Goal: Transaction & Acquisition: Book appointment/travel/reservation

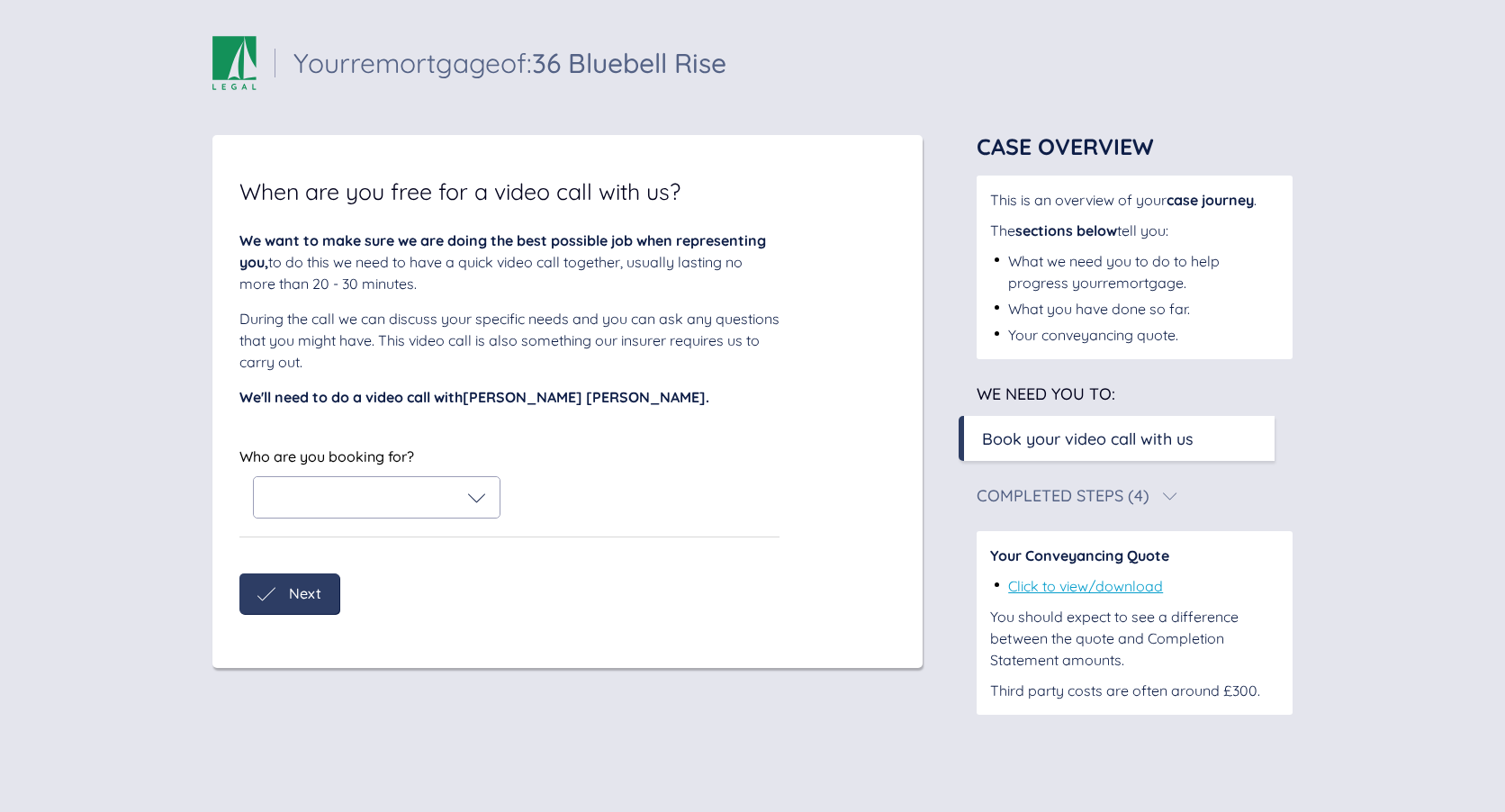
click at [440, 525] on div "Who are you booking for? Who are you booking for?" at bounding box center [510, 490] width 540 height 94
click at [469, 486] on div at bounding box center [376, 497] width 246 height 41
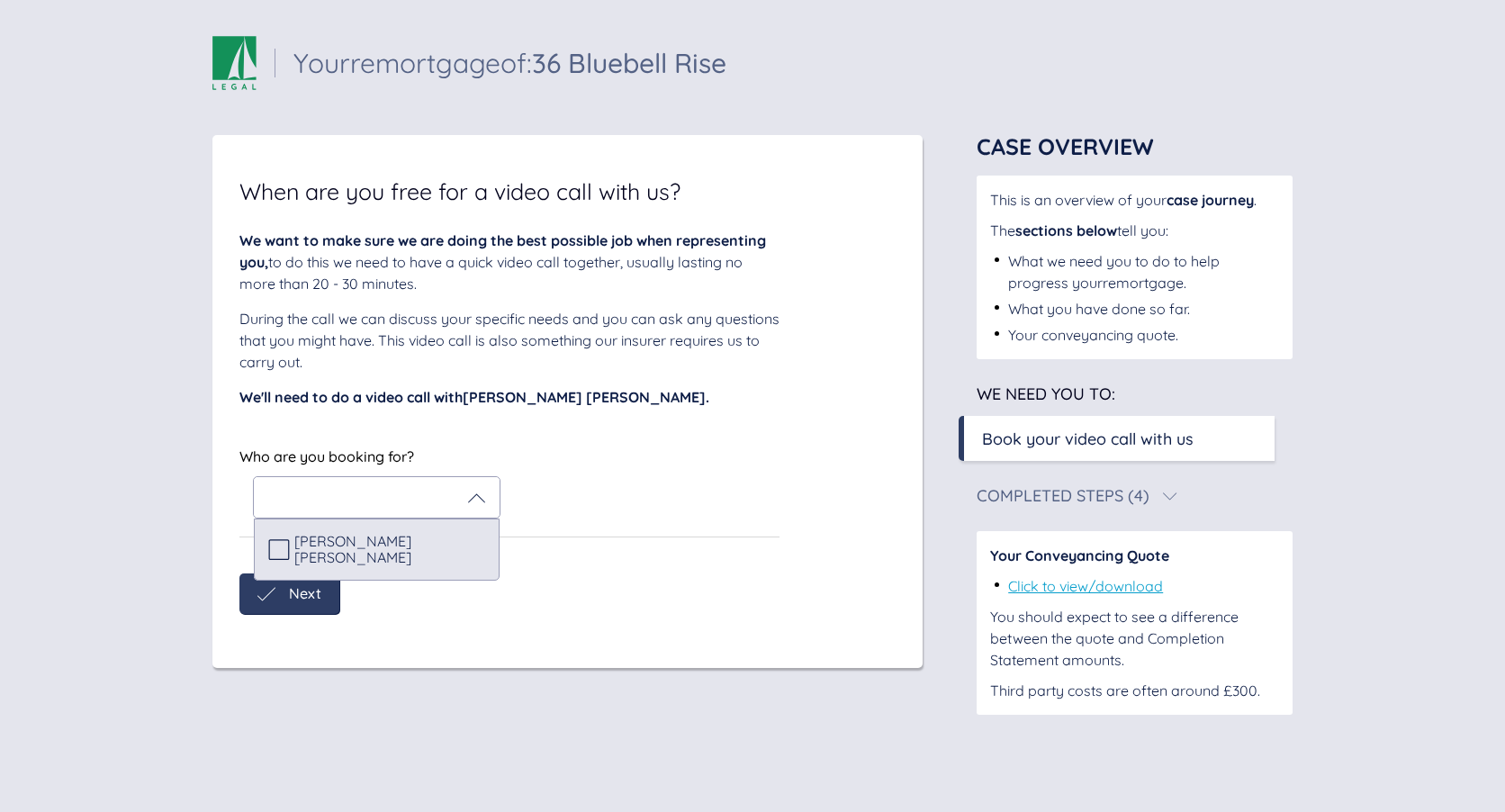
click at [453, 550] on div "[PERSON_NAME] [PERSON_NAME]" at bounding box center [376, 549] width 217 height 33
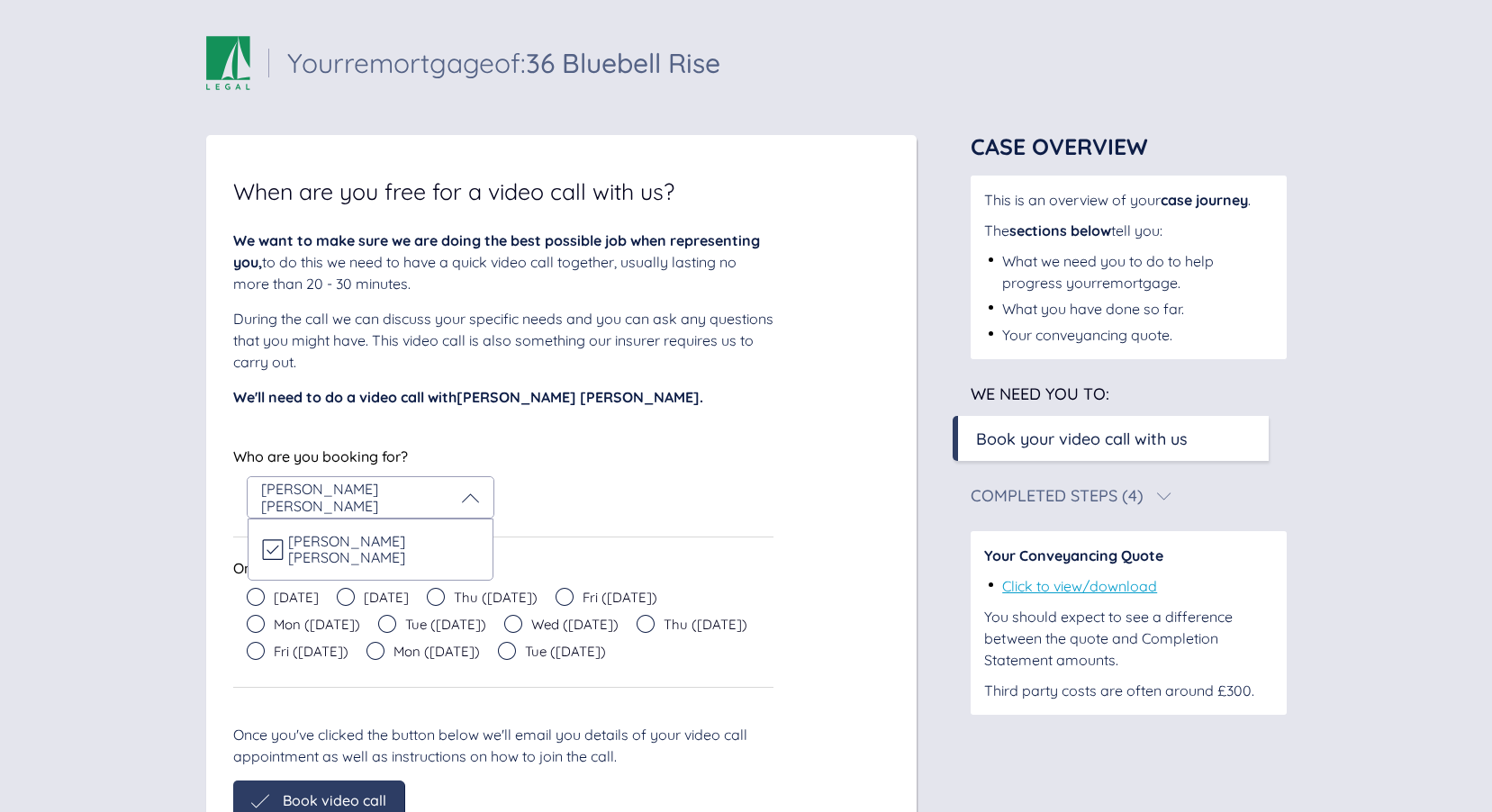
click at [257, 600] on icon at bounding box center [256, 597] width 18 height 18
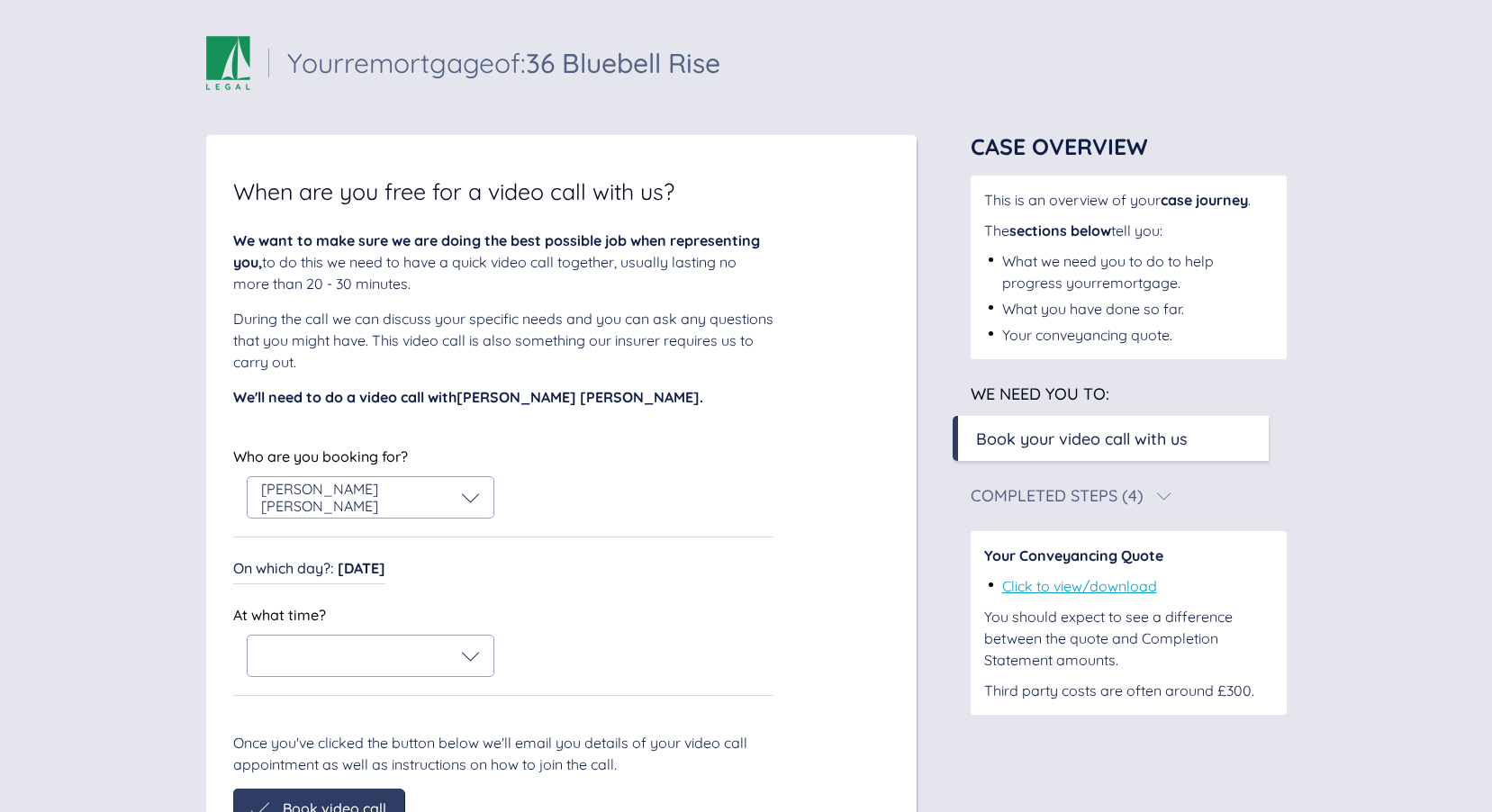
click at [355, 567] on span "[DATE]" at bounding box center [361, 568] width 48 height 18
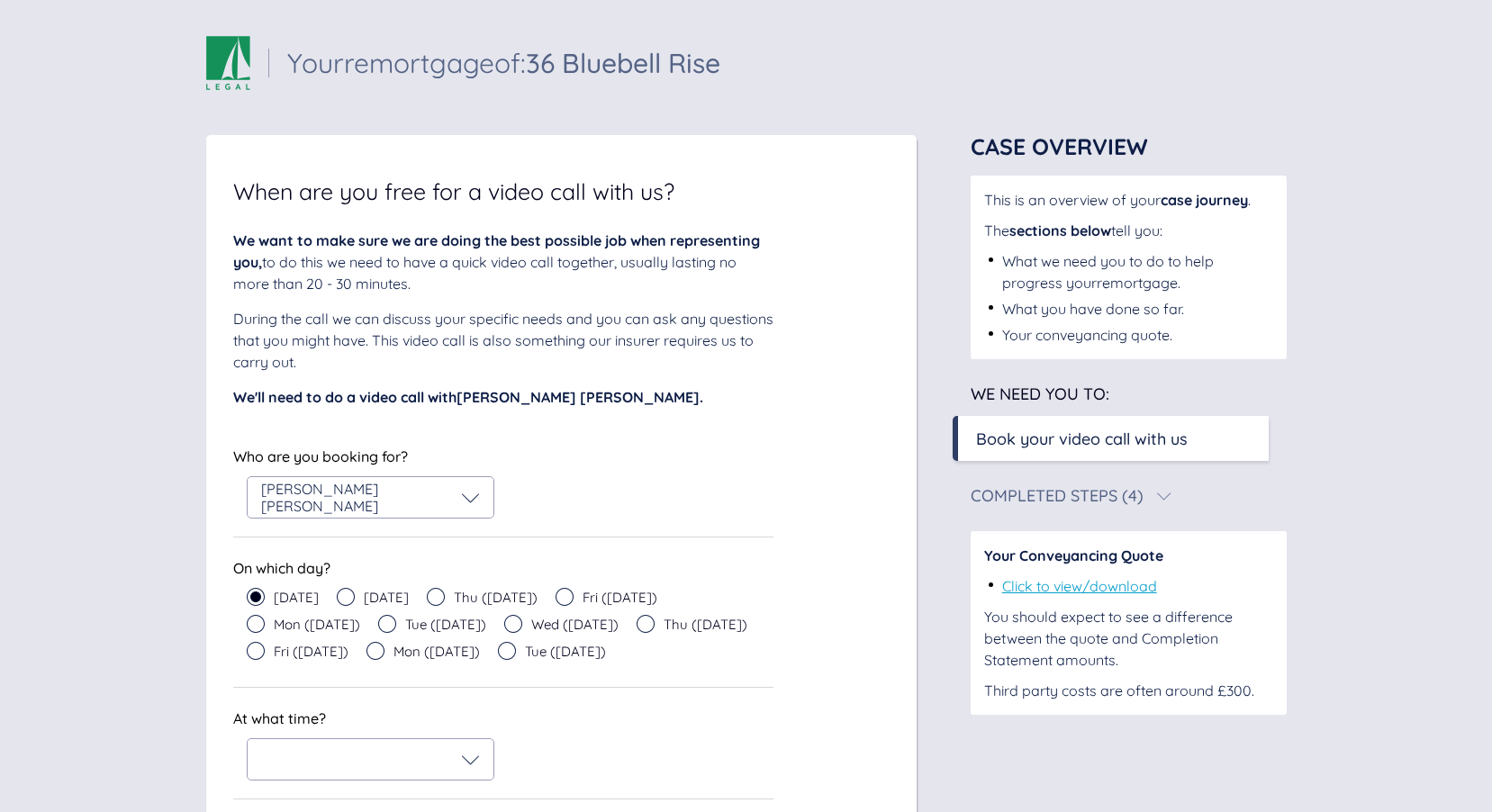
click at [636, 622] on icon at bounding box center [645, 624] width 18 height 18
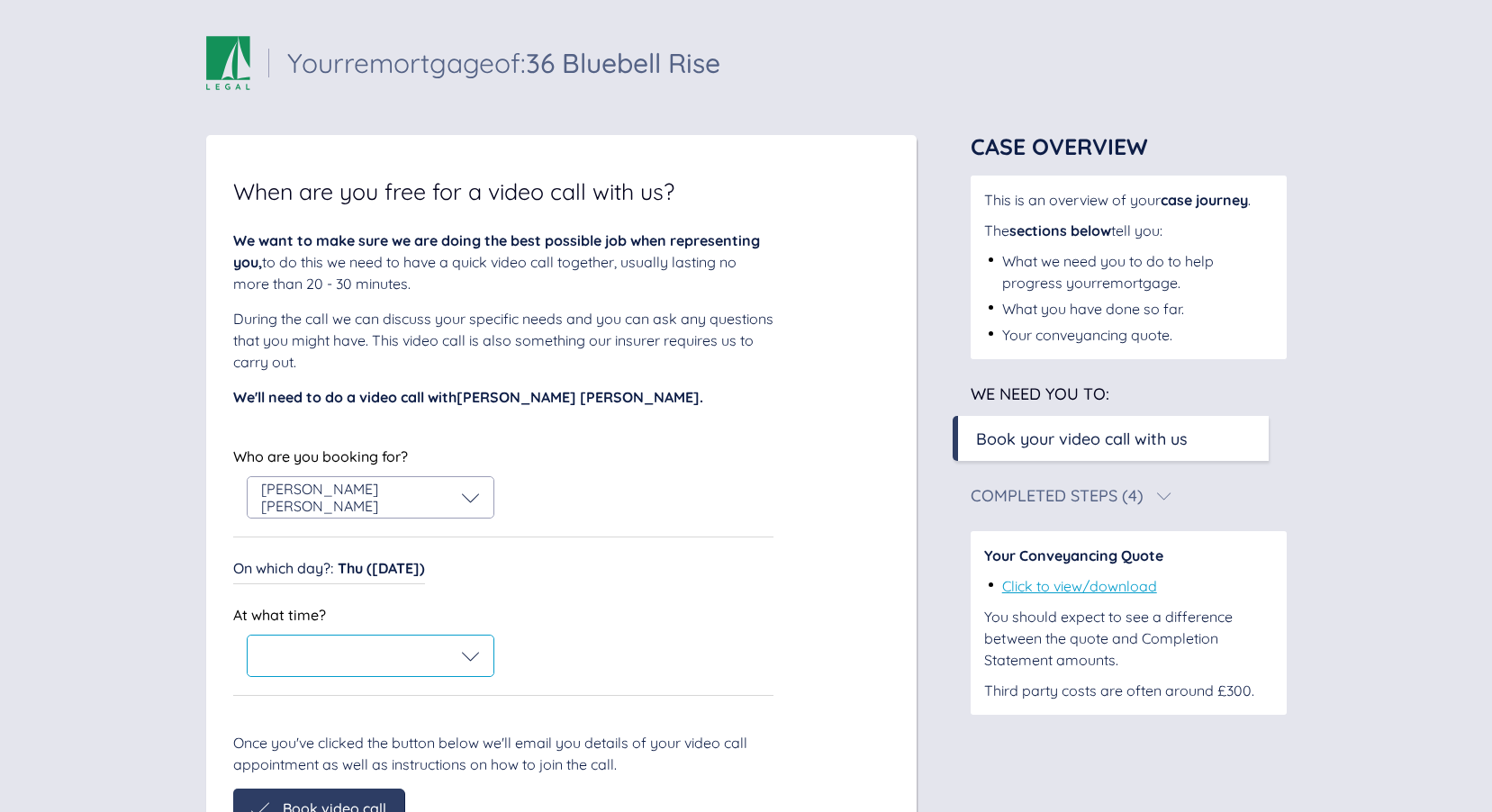
click at [451, 650] on div at bounding box center [370, 656] width 219 height 18
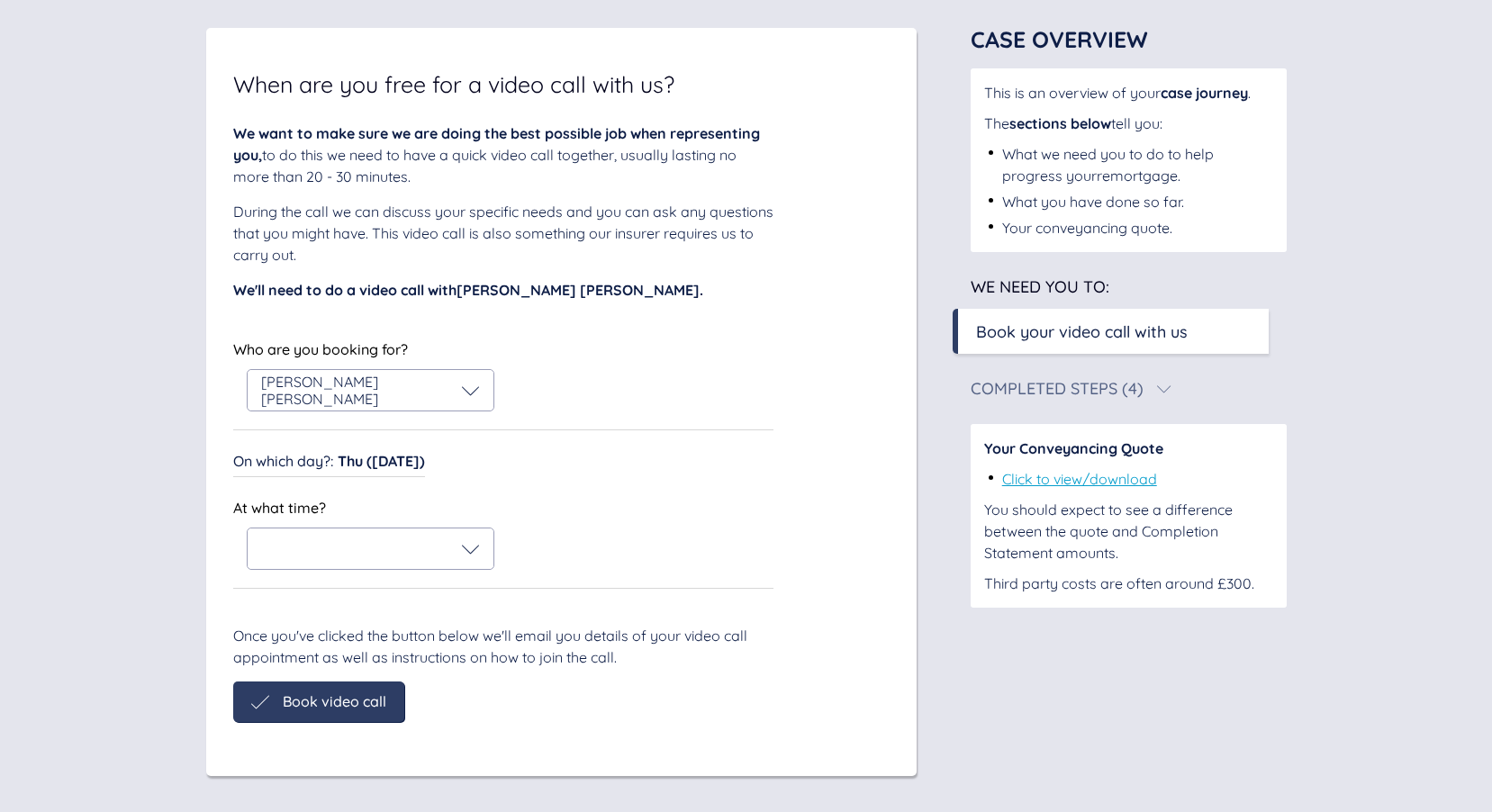
scroll to position [107, 0]
click at [571, 491] on div "Who are you booking for? [PERSON_NAME] [PERSON_NAME] Who are you booking for? […" at bounding box center [503, 462] width 540 height 252
click at [399, 462] on span "Thu ([DATE])" at bounding box center [381, 461] width 88 height 18
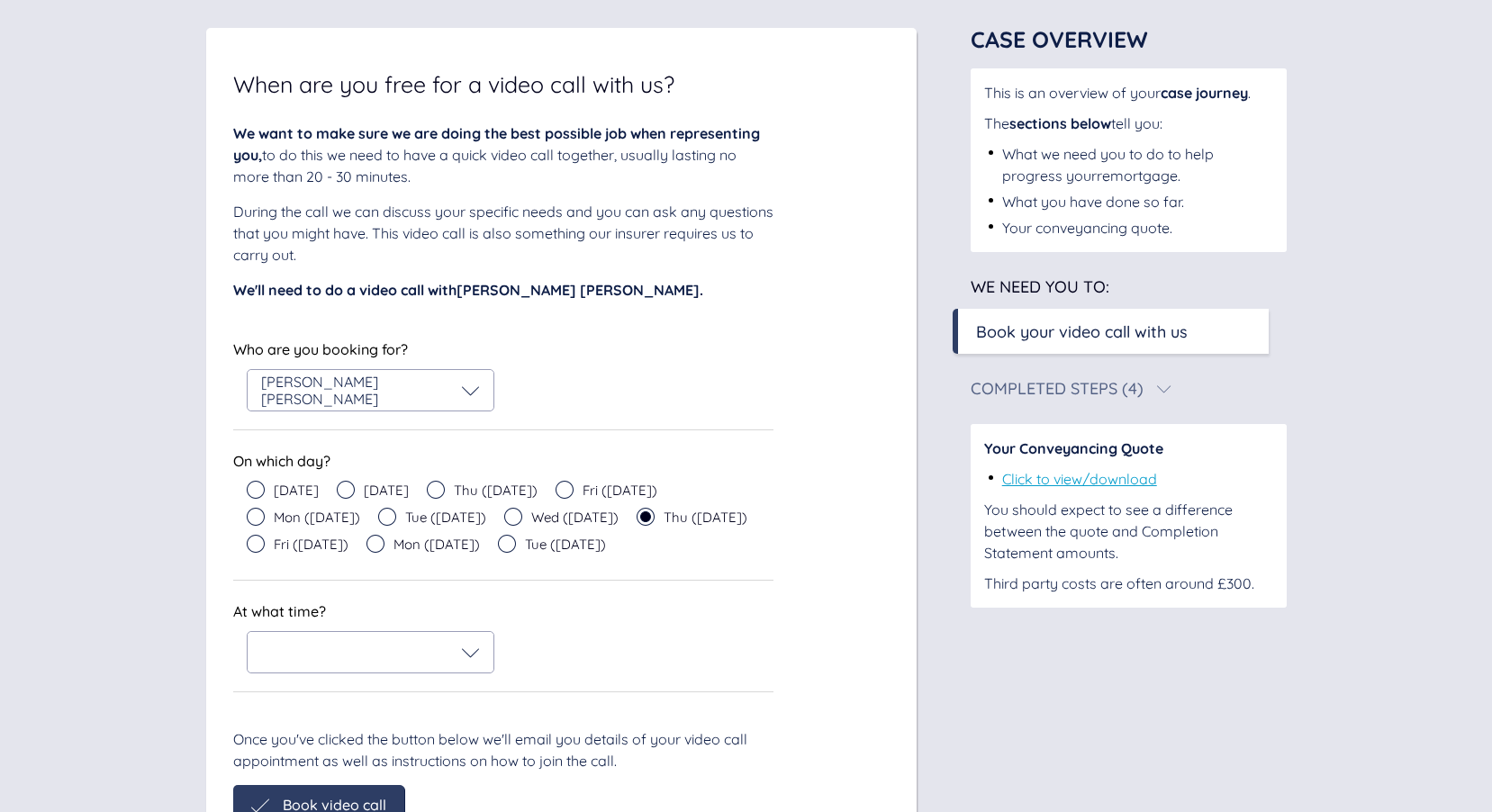
click at [531, 518] on span "Wed ([DATE])" at bounding box center [574, 517] width 88 height 14
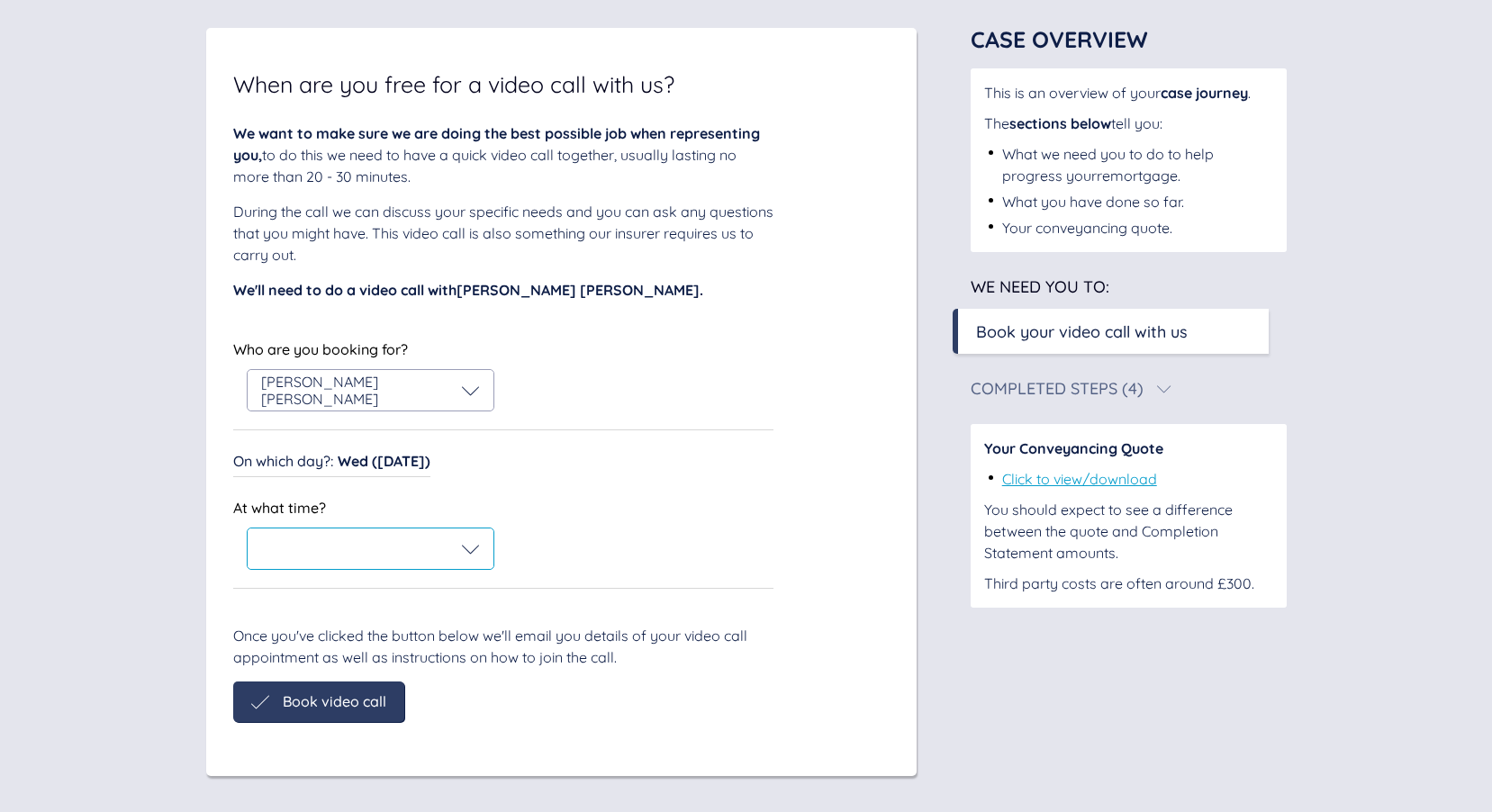
click at [432, 545] on div at bounding box center [370, 549] width 219 height 18
click at [800, 436] on div "We want to make sure we are doing the best possible job when representing you, …" at bounding box center [562, 422] width 657 height 599
click at [419, 390] on div "[PERSON_NAME] [PERSON_NAME]" at bounding box center [370, 390] width 219 height 33
click at [413, 438] on span "[PERSON_NAME] [PERSON_NAME]" at bounding box center [383, 442] width 191 height 33
click at [672, 483] on div "Who are you booking for? Who are you booking for? [PERSON_NAME] [PERSON_NAME] O…" at bounding box center [503, 462] width 540 height 252
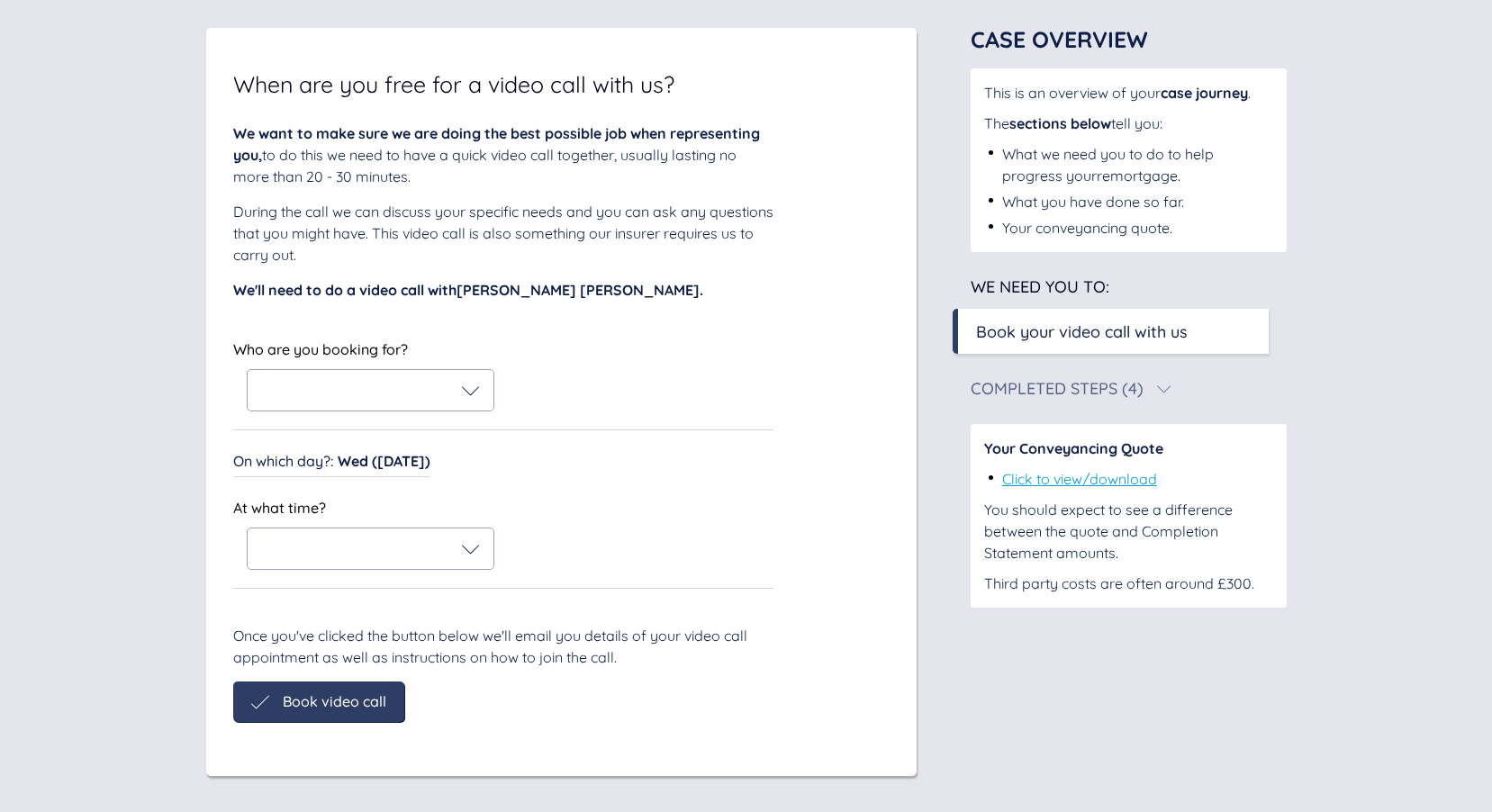
click at [386, 464] on span "Wed ([DATE])" at bounding box center [384, 461] width 93 height 18
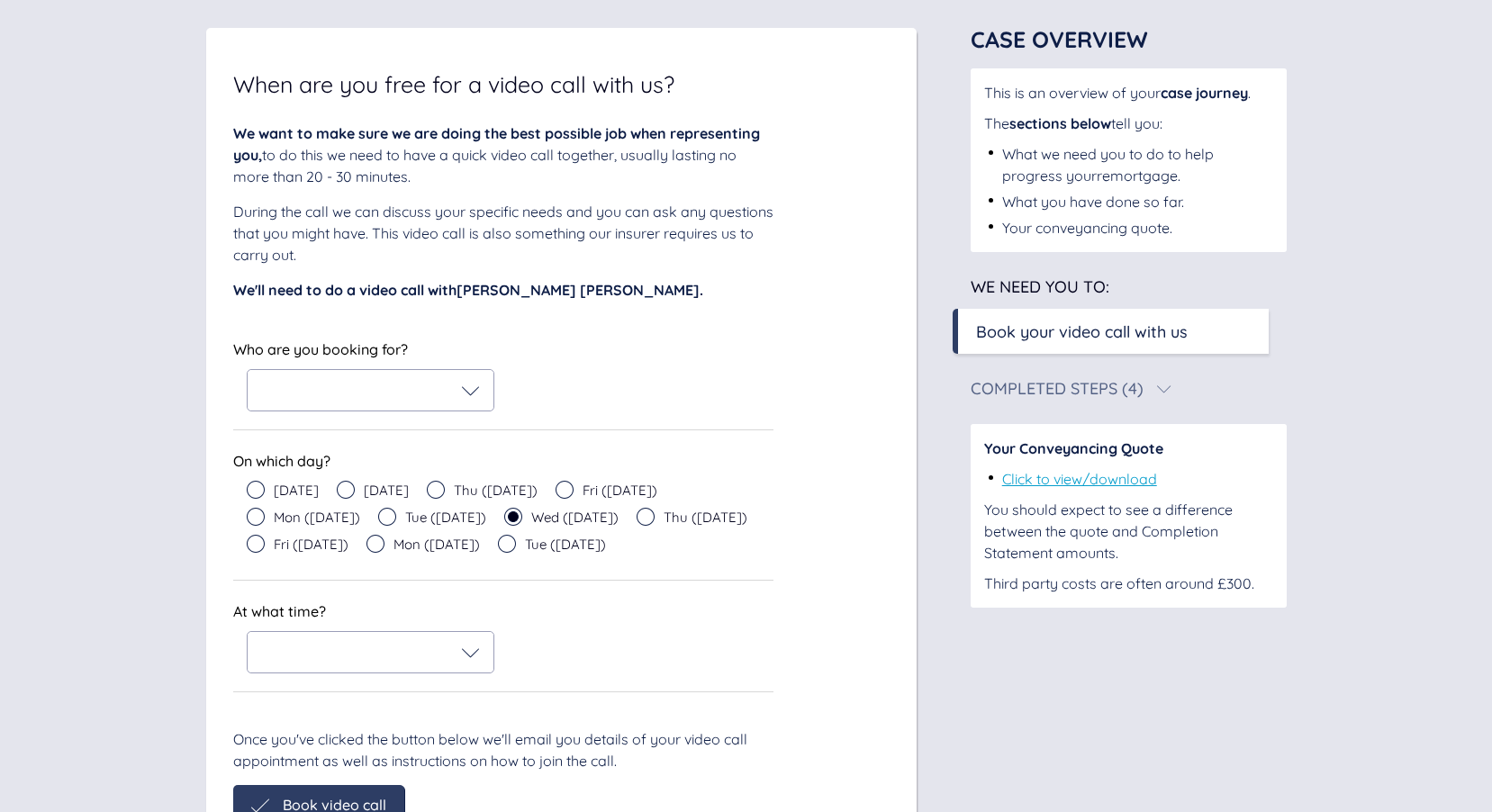
click at [719, 593] on div "Who are you booking for? Who are you booking for? On which day? [DATE] [DATE] T…" at bounding box center [503, 514] width 540 height 356
click at [570, 486] on icon at bounding box center [564, 489] width 18 height 18
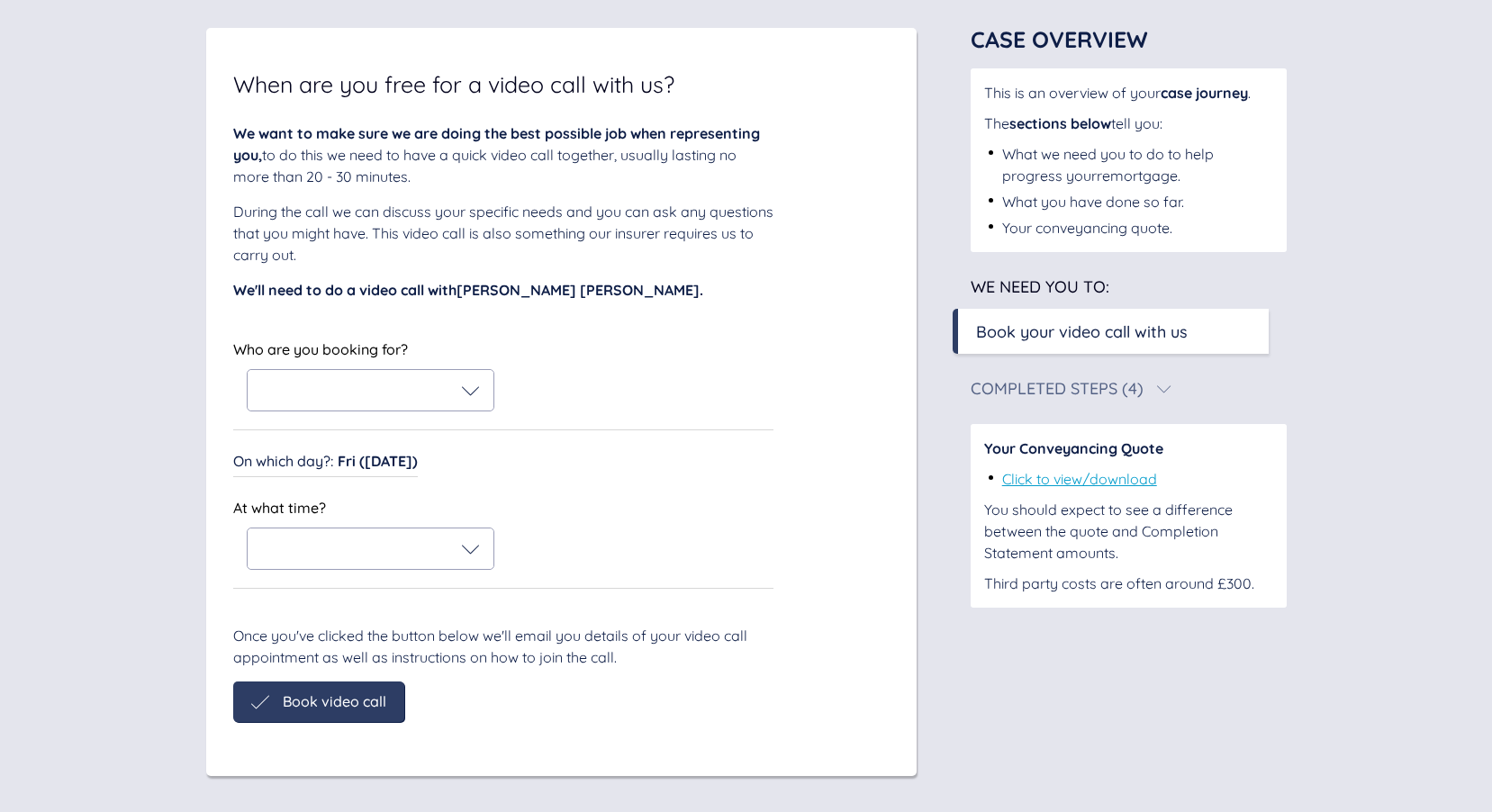
click at [457, 388] on div at bounding box center [370, 391] width 219 height 18
click at [428, 428] on span "[PERSON_NAME] [PERSON_NAME]" at bounding box center [383, 442] width 191 height 33
click at [540, 417] on div "Who are you booking for? [PERSON_NAME] [PERSON_NAME] Who are you booking for? […" at bounding box center [503, 383] width 540 height 94
click at [423, 400] on div "[PERSON_NAME] [PERSON_NAME]" at bounding box center [370, 390] width 246 height 41
click at [438, 385] on div "[PERSON_NAME] [PERSON_NAME]" at bounding box center [370, 390] width 219 height 33
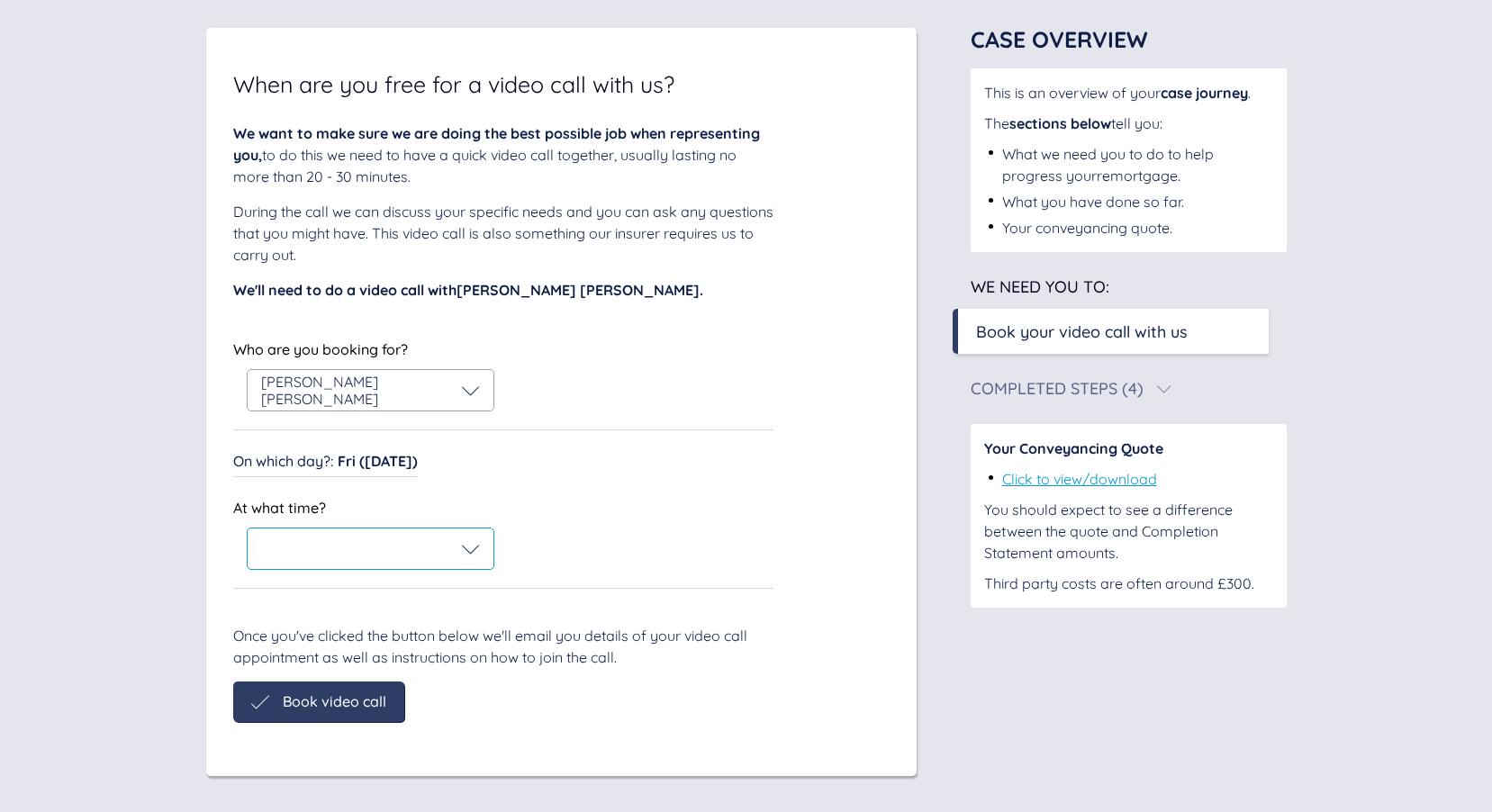
click at [451, 547] on div at bounding box center [370, 549] width 219 height 18
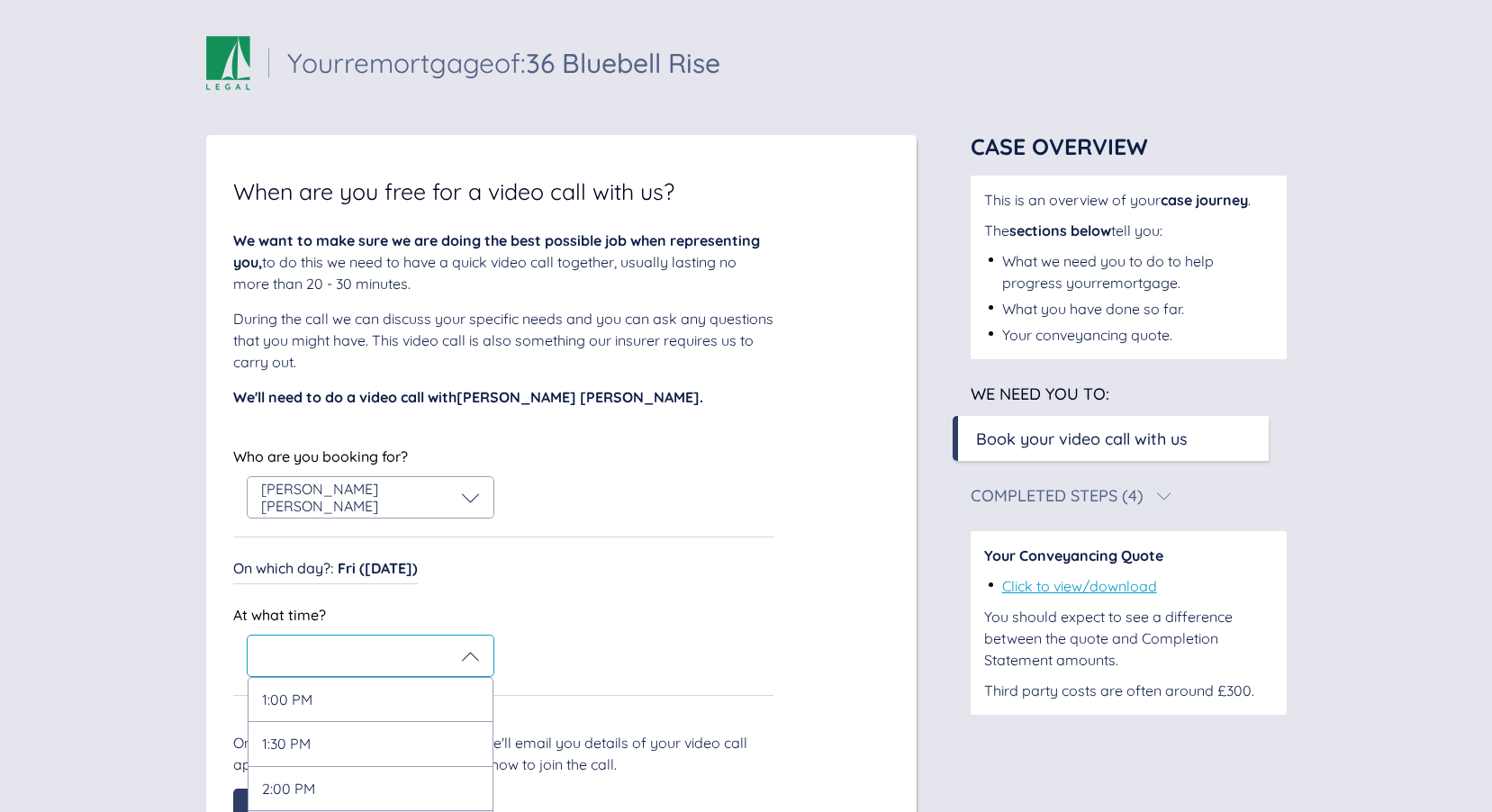
scroll to position [133, 0]
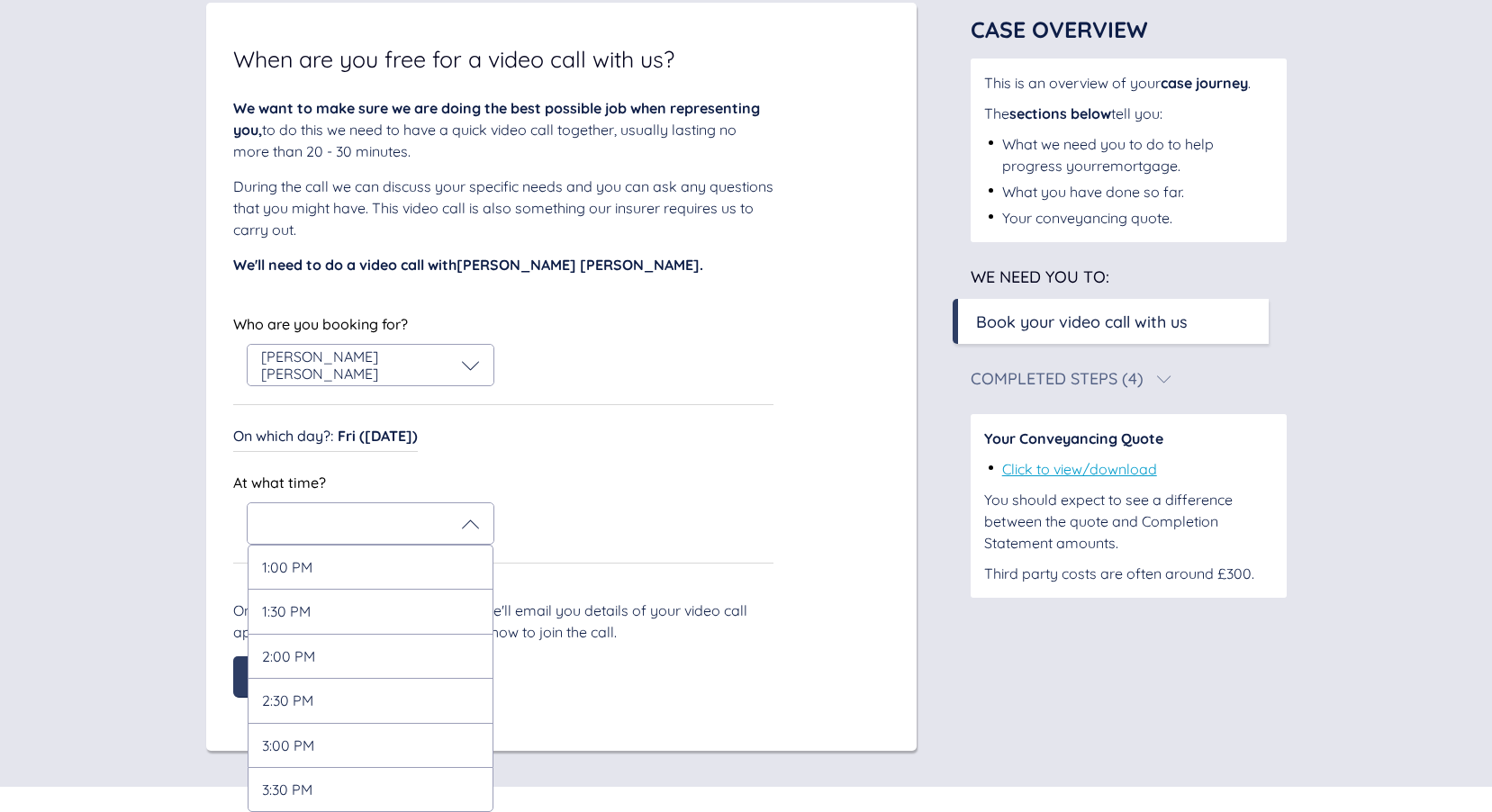
click at [589, 472] on div "Who are you booking for? [PERSON_NAME] [PERSON_NAME] Who are you booking for? […" at bounding box center [503, 437] width 540 height 252
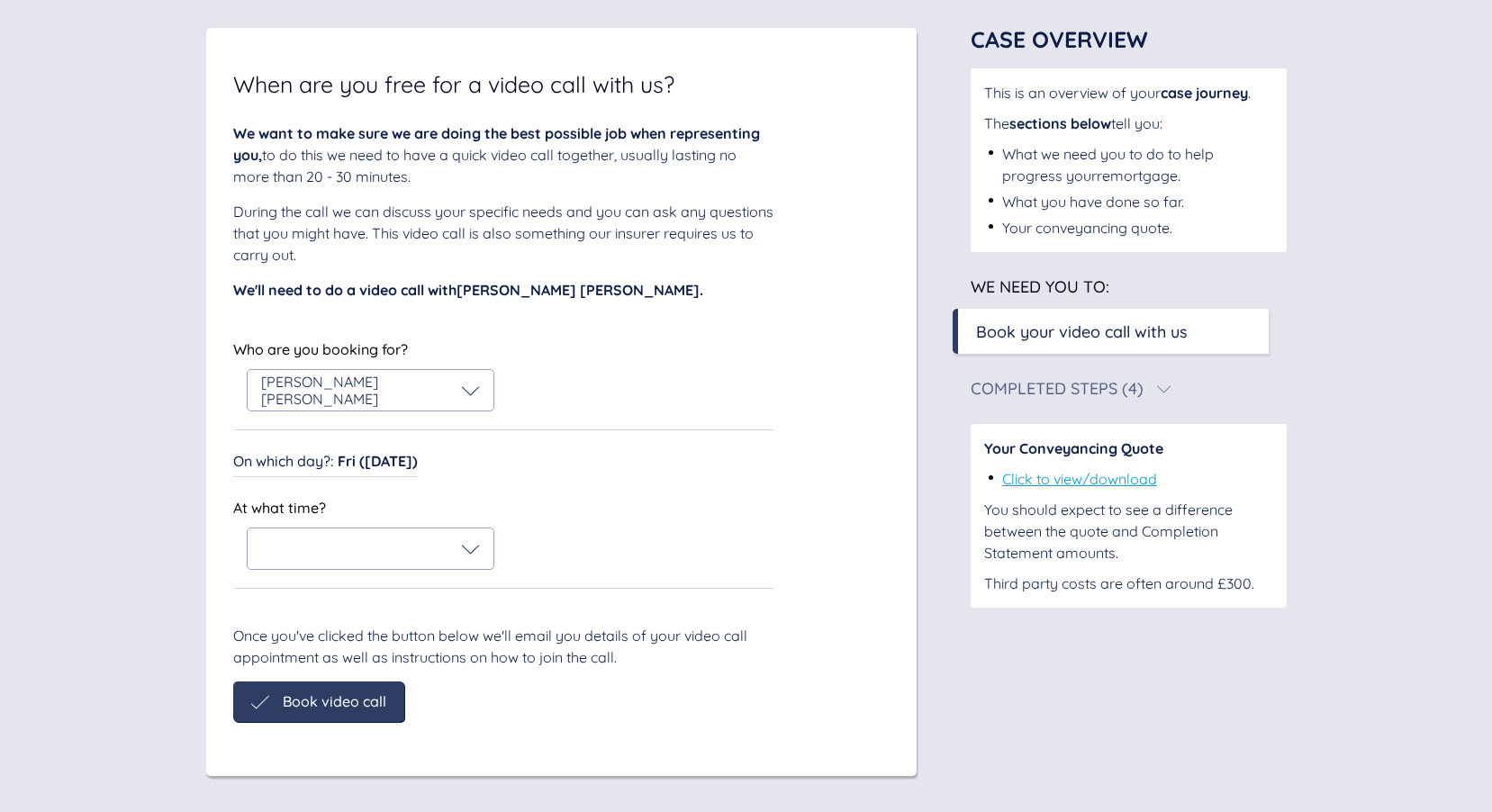
click at [465, 399] on icon at bounding box center [471, 391] width 18 height 18
click at [476, 548] on icon at bounding box center [471, 549] width 18 height 18
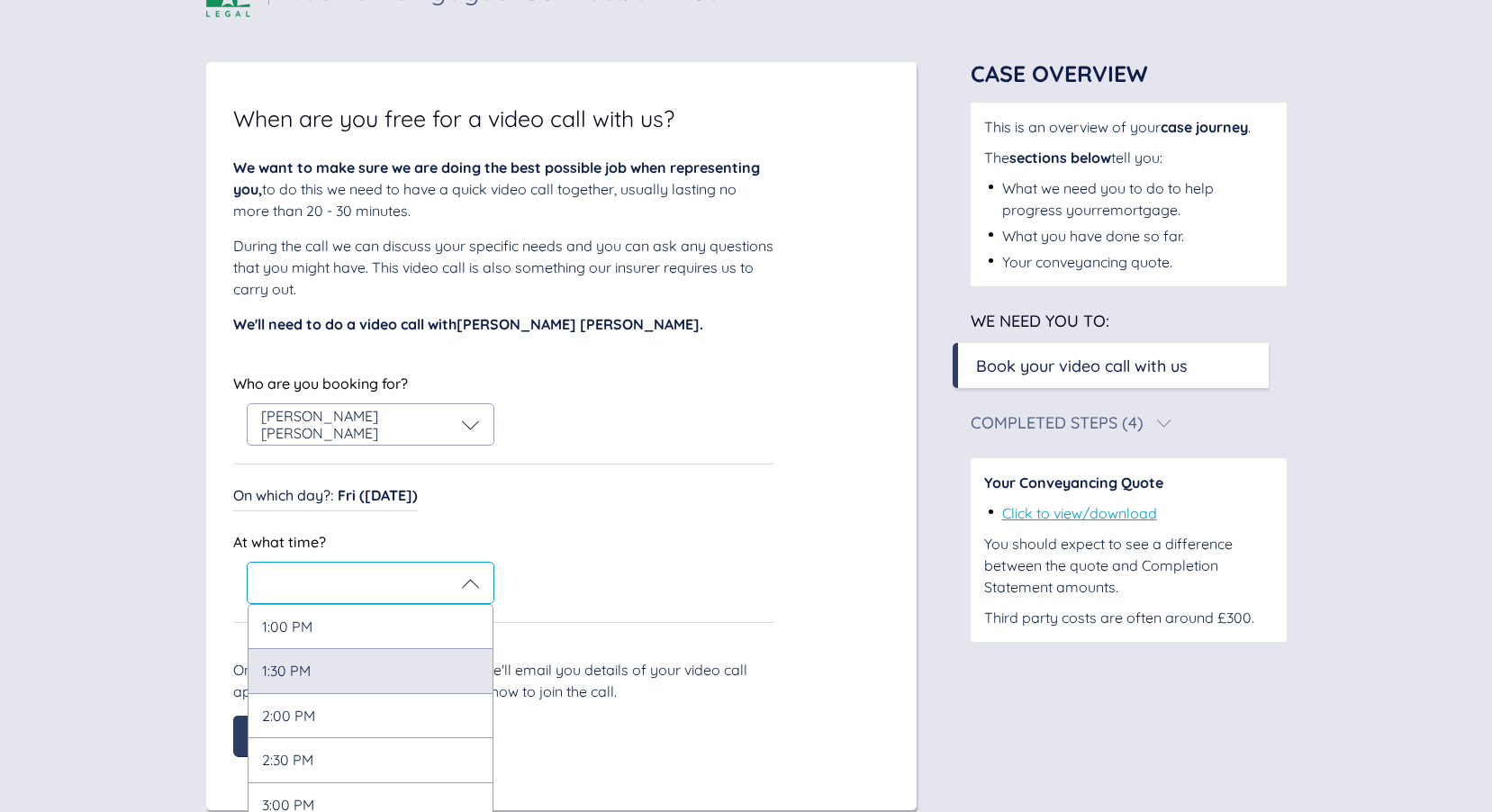
scroll to position [0, 0]
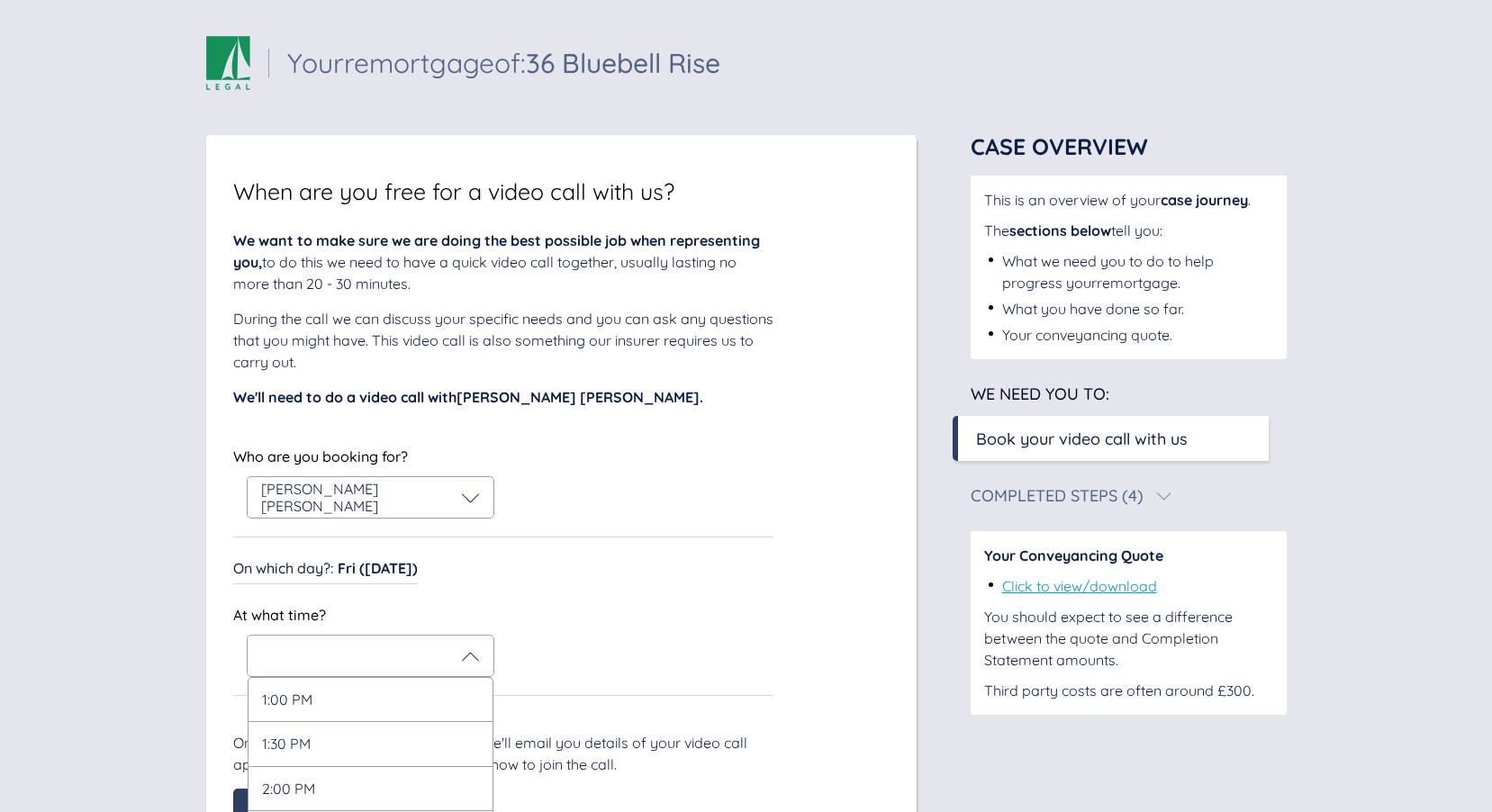
click at [455, 506] on div "[PERSON_NAME] [PERSON_NAME]" at bounding box center [370, 497] width 219 height 33
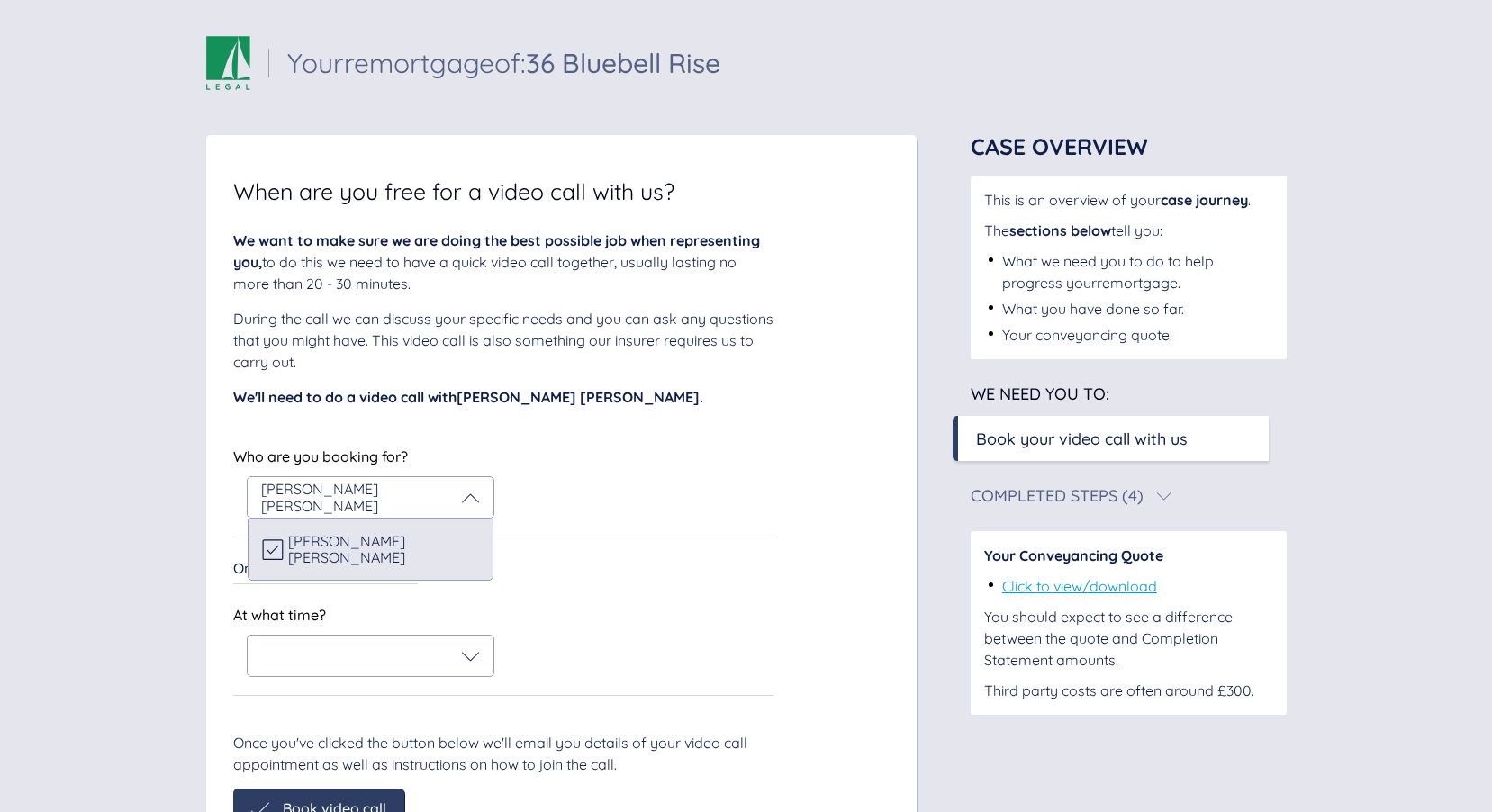
click at [440, 547] on div "[PERSON_NAME] [PERSON_NAME]" at bounding box center [370, 549] width 217 height 33
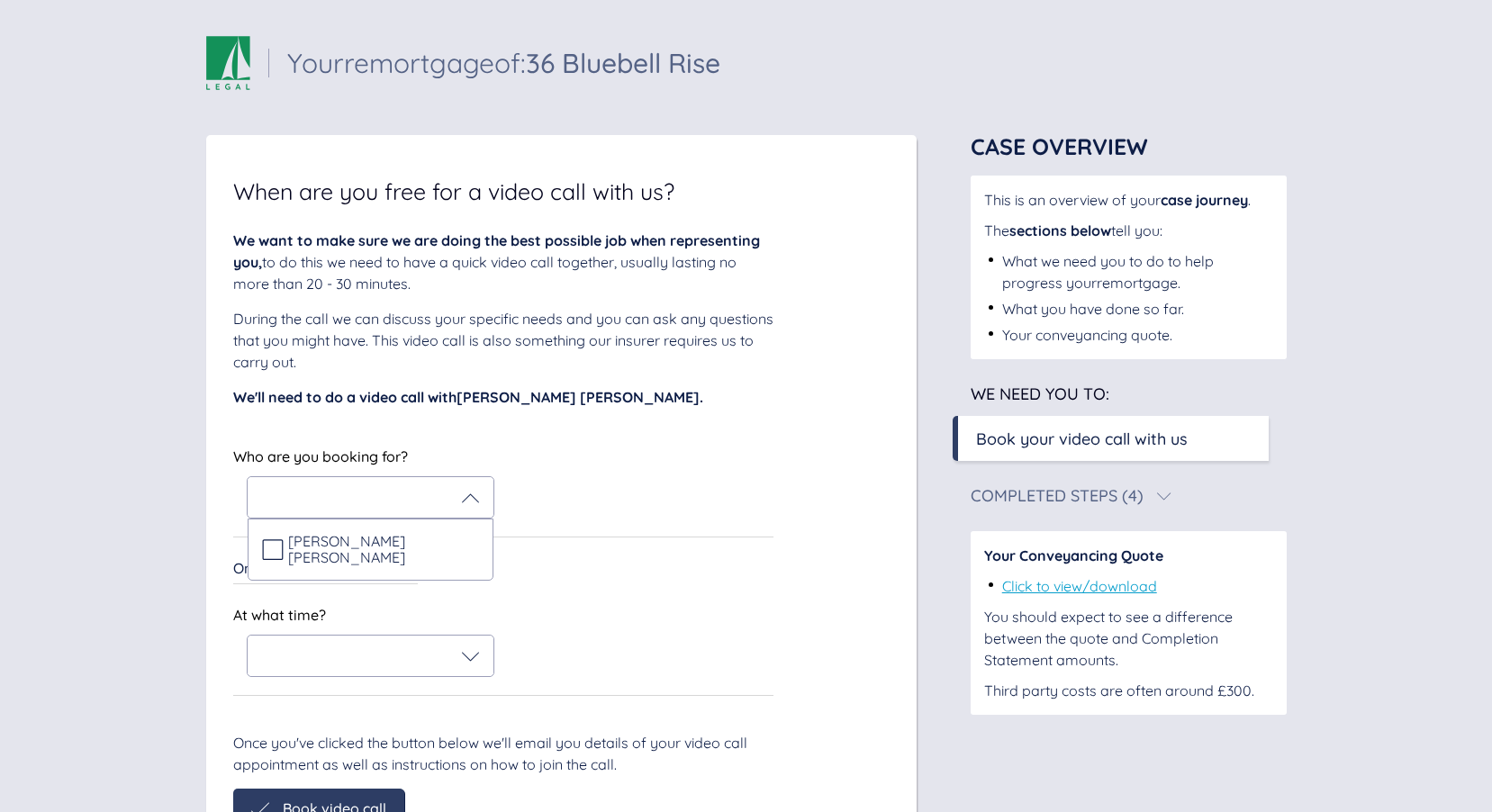
click at [464, 602] on div "Who are you booking for? Who are you booking for? [PERSON_NAME] [PERSON_NAME] O…" at bounding box center [503, 569] width 540 height 252
click at [417, 576] on div "On which day? : Fri ([DATE]) On which day? : Fri ([DATE])" at bounding box center [503, 569] width 540 height 29
click at [406, 573] on span "Fri ([DATE])" at bounding box center [377, 568] width 80 height 18
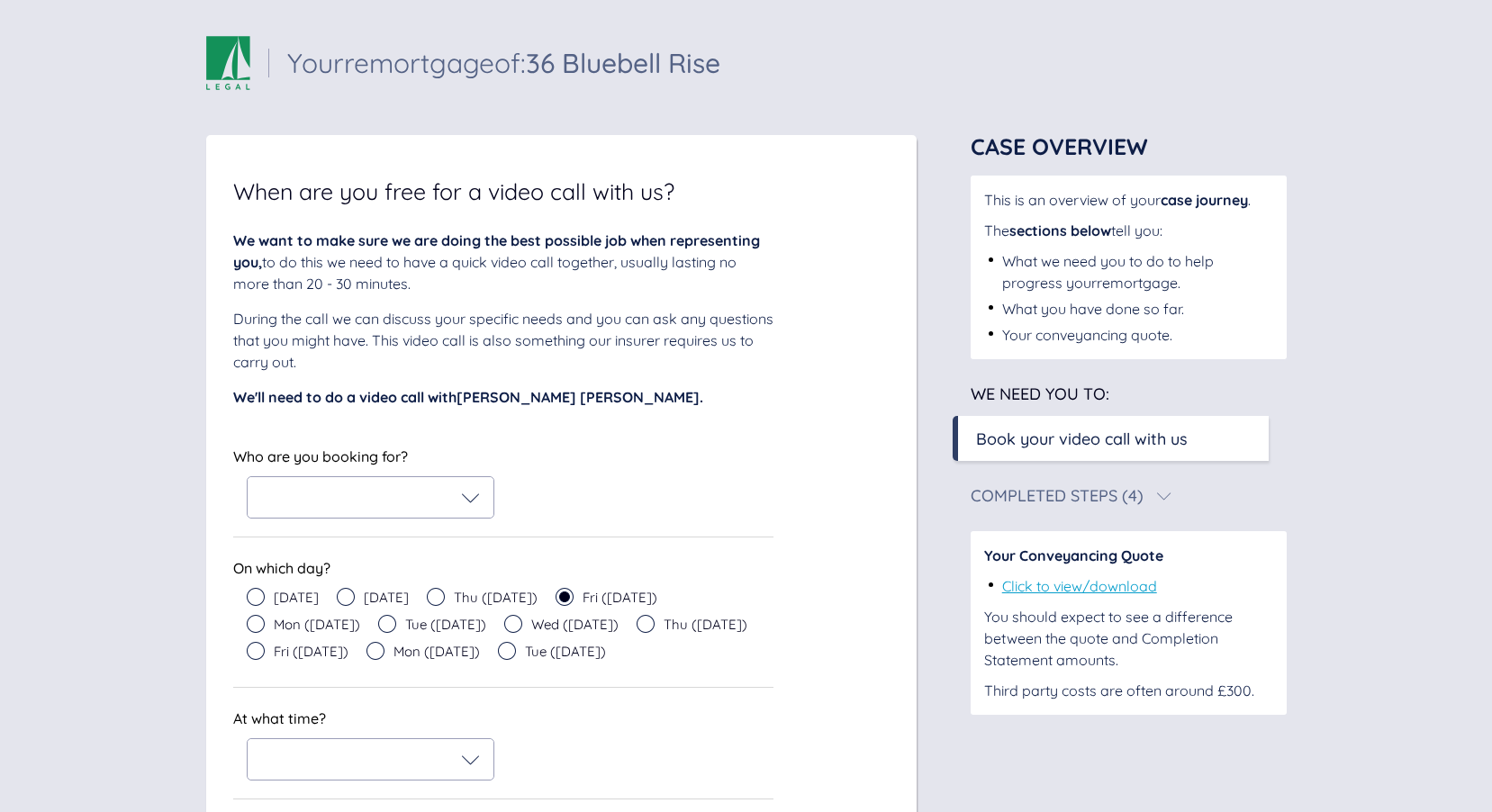
click at [436, 488] on div at bounding box center [370, 498] width 219 height 18
drag, startPoint x: 843, startPoint y: 469, endPoint x: 609, endPoint y: 517, distance: 238.9
click at [841, 470] on div "We want to make sure we are doing the best possible job when representing you, …" at bounding box center [562, 581] width 657 height 703
click at [273, 596] on div "[DATE]" at bounding box center [283, 597] width 72 height 18
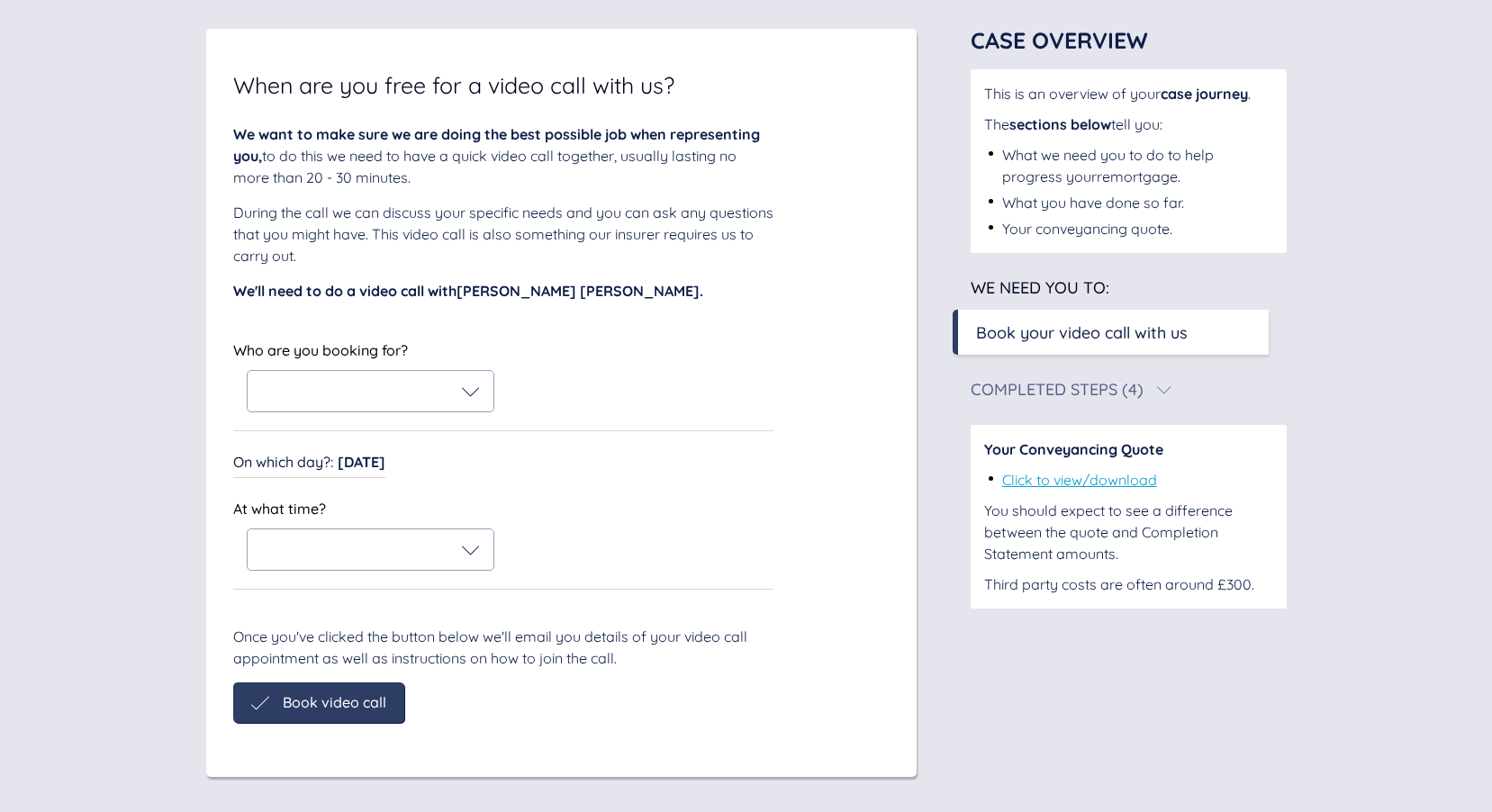
scroll to position [107, 0]
click at [440, 548] on div at bounding box center [370, 549] width 219 height 18
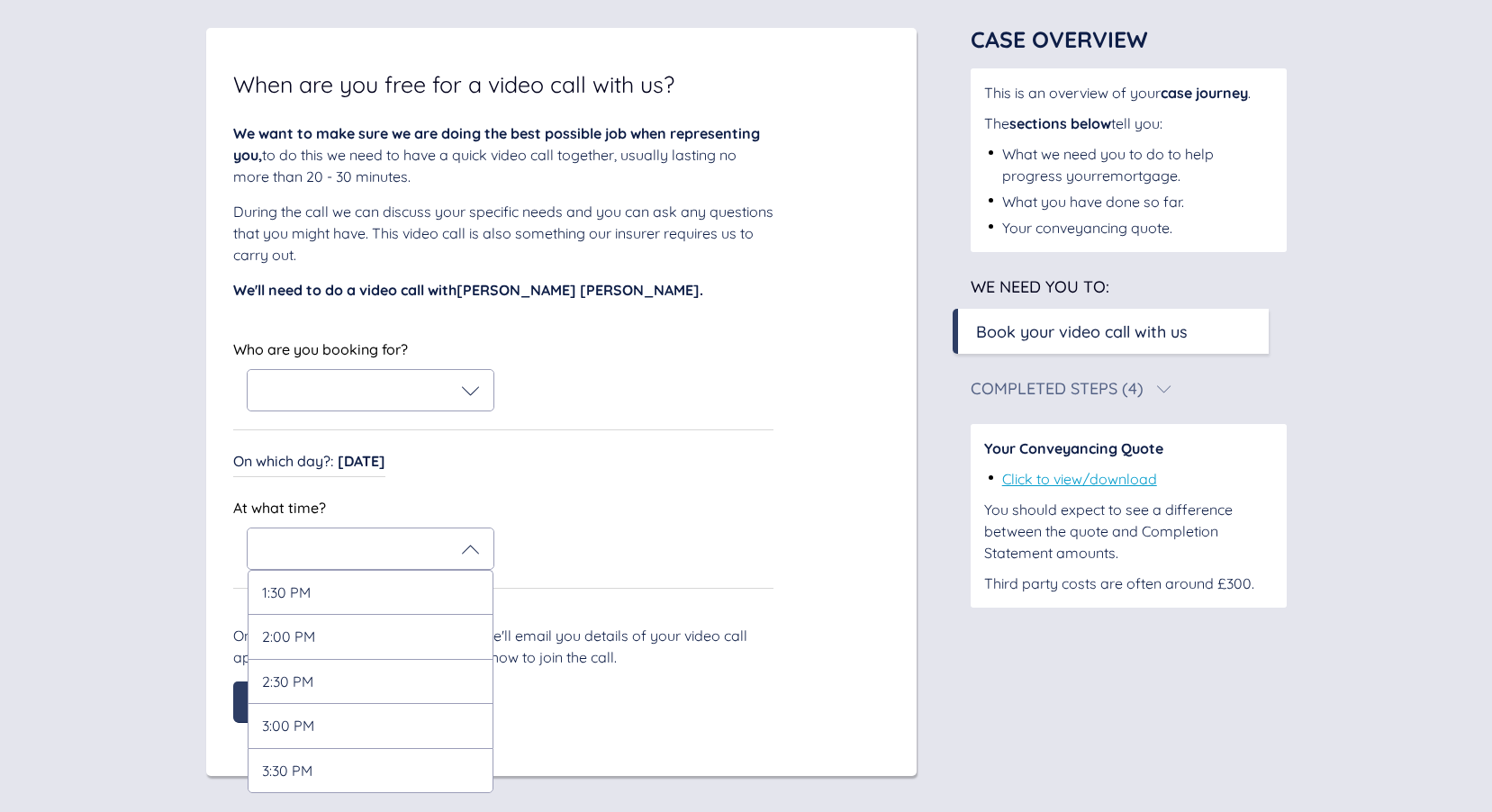
click at [502, 472] on div "On which day? : [DATE] On which day? : [DATE]" at bounding box center [503, 462] width 540 height 29
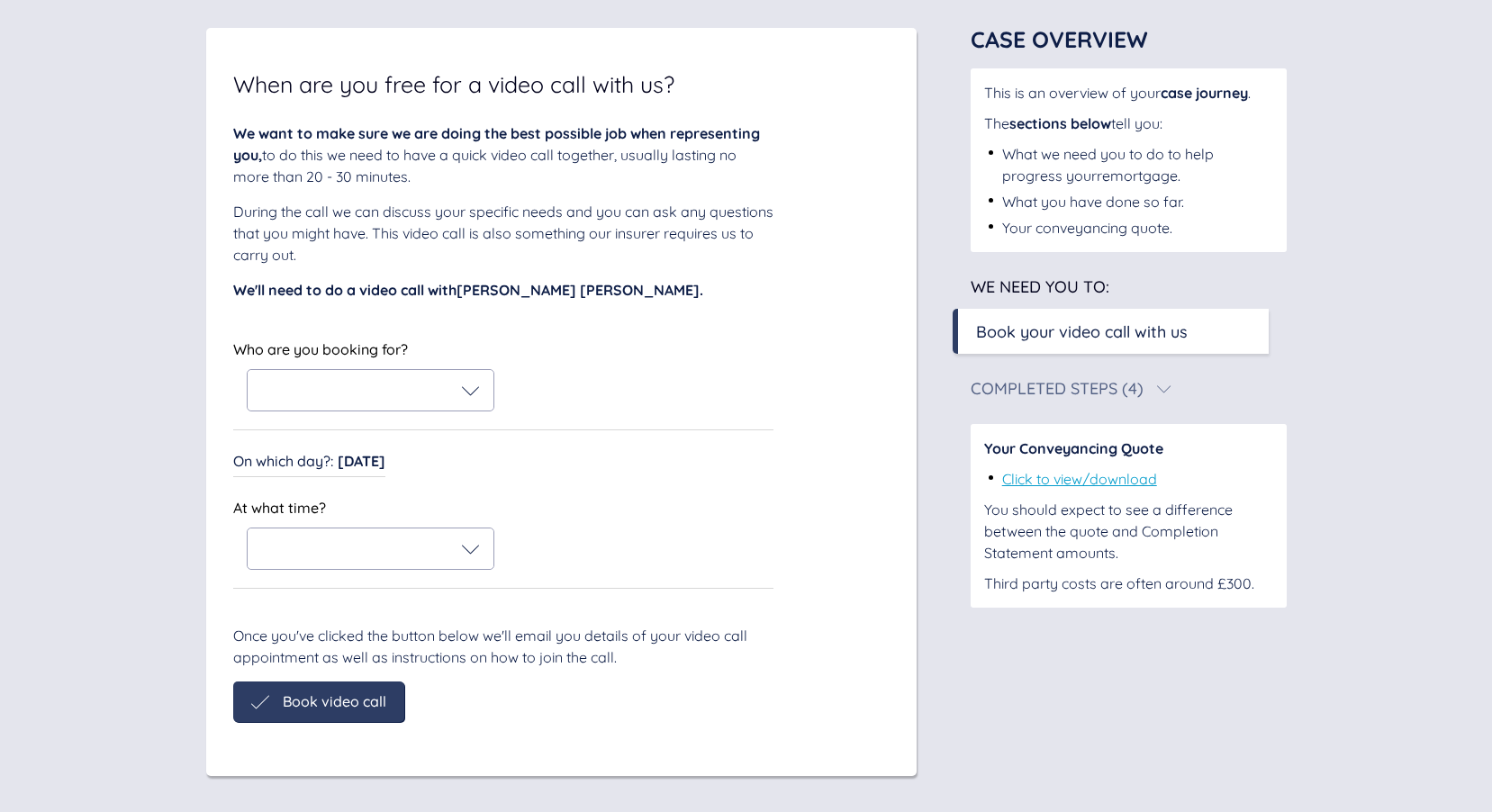
click at [454, 392] on div at bounding box center [370, 391] width 219 height 18
click at [440, 353] on div "Who are you booking for?" at bounding box center [363, 374] width 261 height 73
click at [437, 385] on div at bounding box center [370, 391] width 219 height 18
click at [657, 401] on div "Who are you booking for?" at bounding box center [503, 373] width 540 height 75
click at [431, 394] on div at bounding box center [370, 391] width 219 height 18
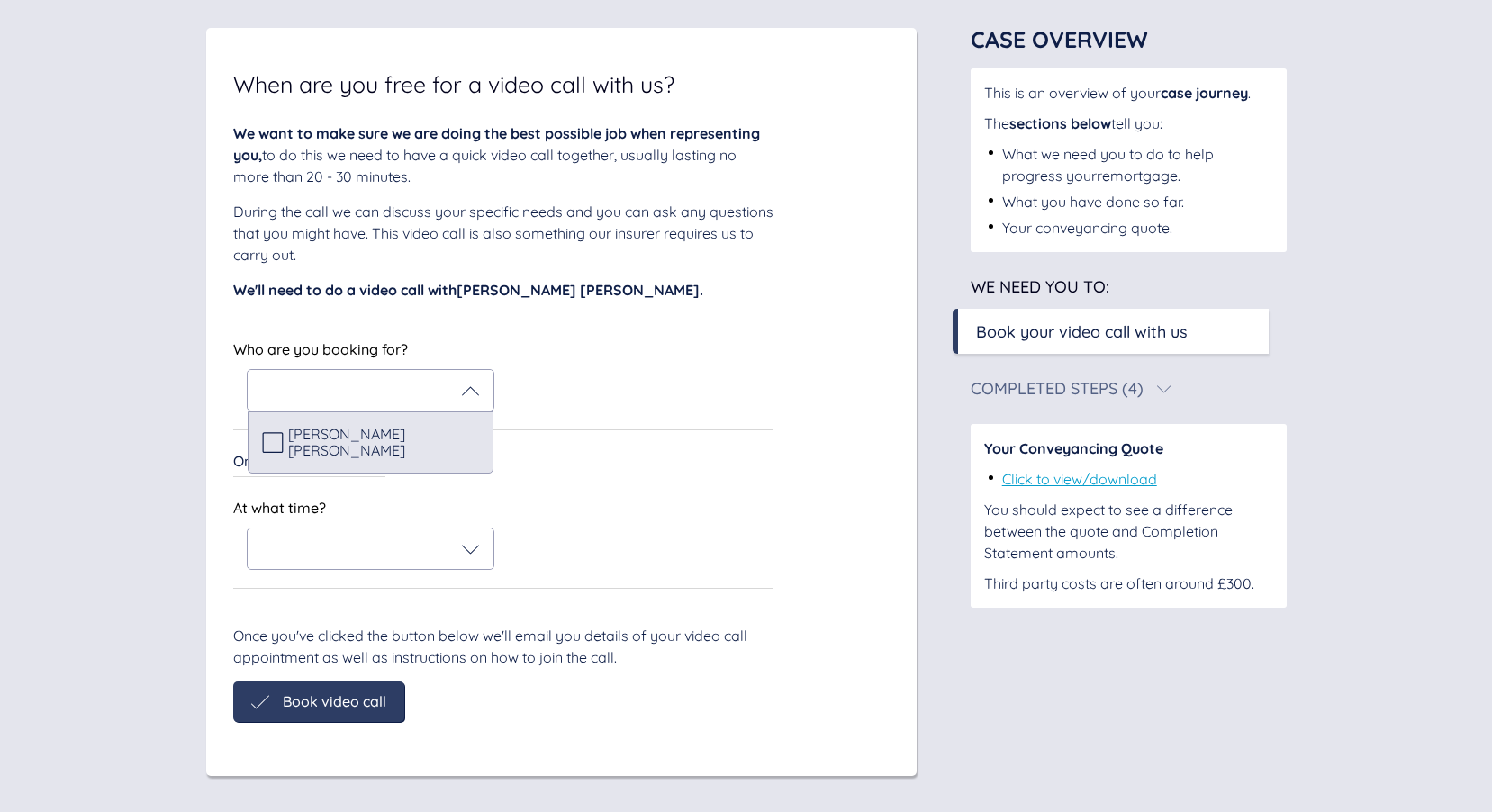
click at [410, 446] on div "[PERSON_NAME] [PERSON_NAME]" at bounding box center [370, 442] width 217 height 33
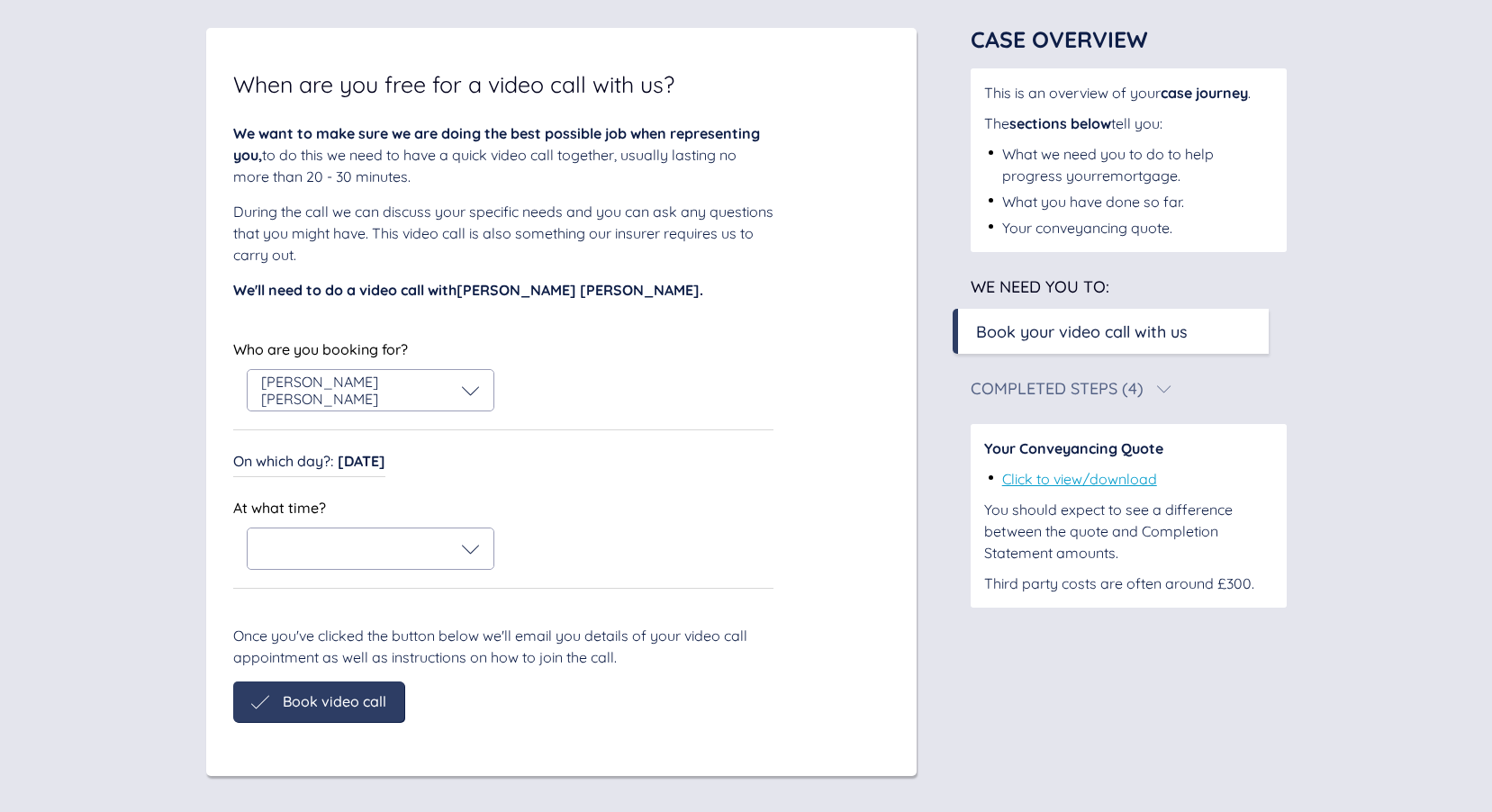
click at [695, 431] on div "Who are you booking for? [PERSON_NAME] [PERSON_NAME] Who are you booking for? […" at bounding box center [503, 462] width 540 height 252
click at [418, 553] on div at bounding box center [370, 549] width 219 height 18
click at [739, 513] on div "At what time?" at bounding box center [503, 532] width 540 height 75
click at [484, 398] on div "[PERSON_NAME] [PERSON_NAME]" at bounding box center [370, 390] width 246 height 41
click at [476, 397] on icon at bounding box center [471, 391] width 18 height 18
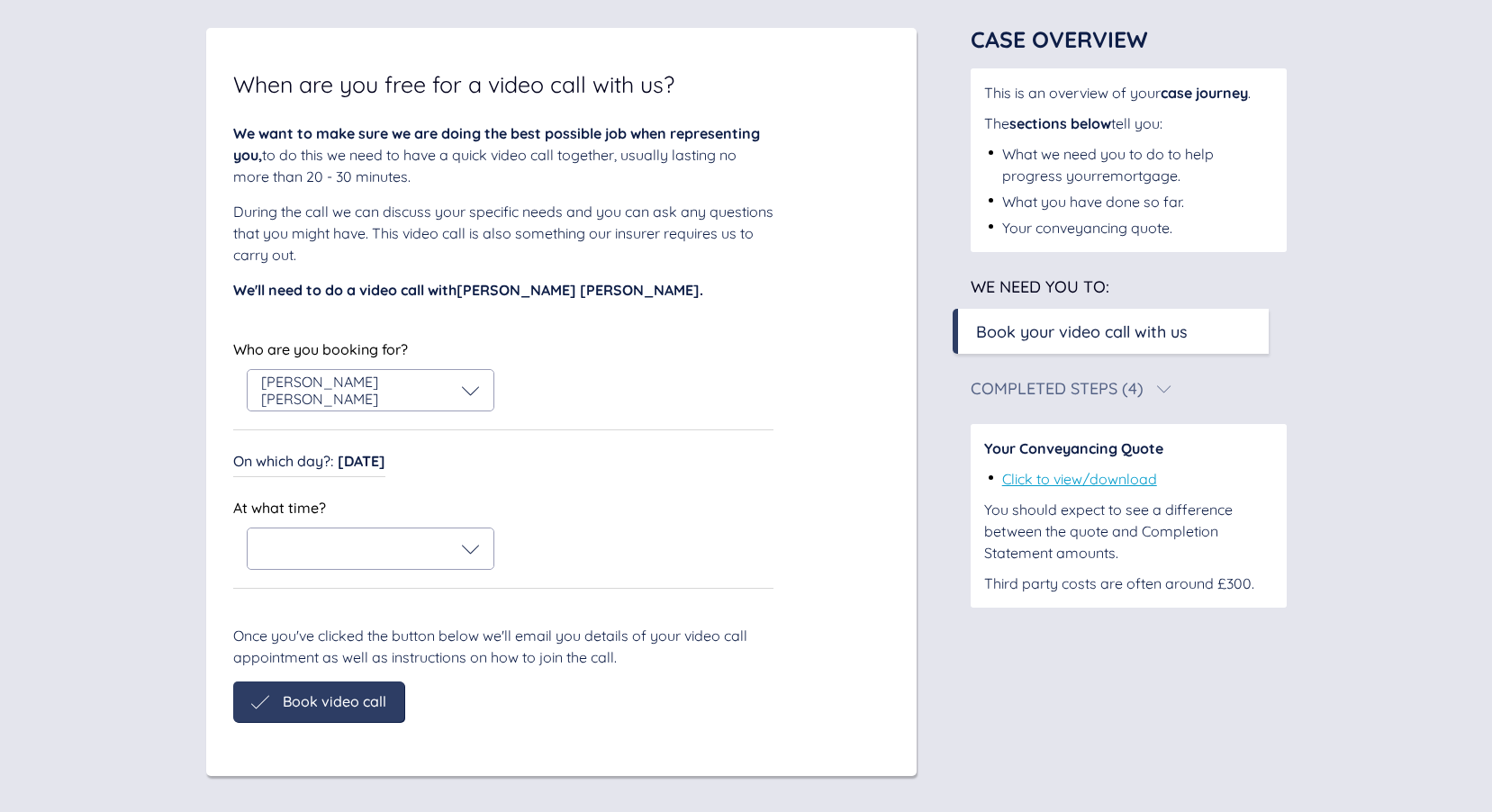
click at [363, 465] on span "[DATE]" at bounding box center [361, 461] width 48 height 18
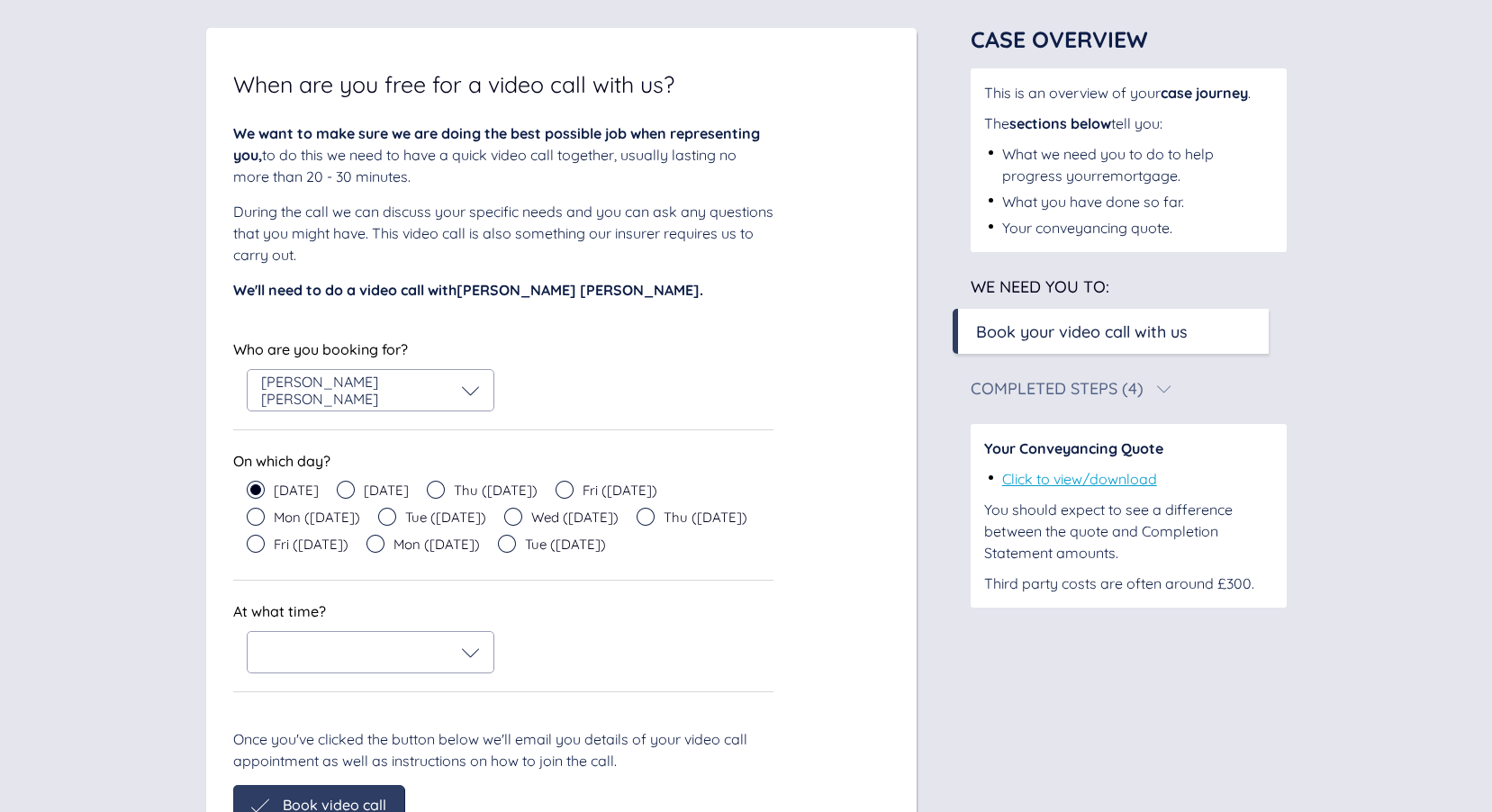
click at [496, 490] on span "Thu ([DATE])" at bounding box center [495, 489] width 84 height 14
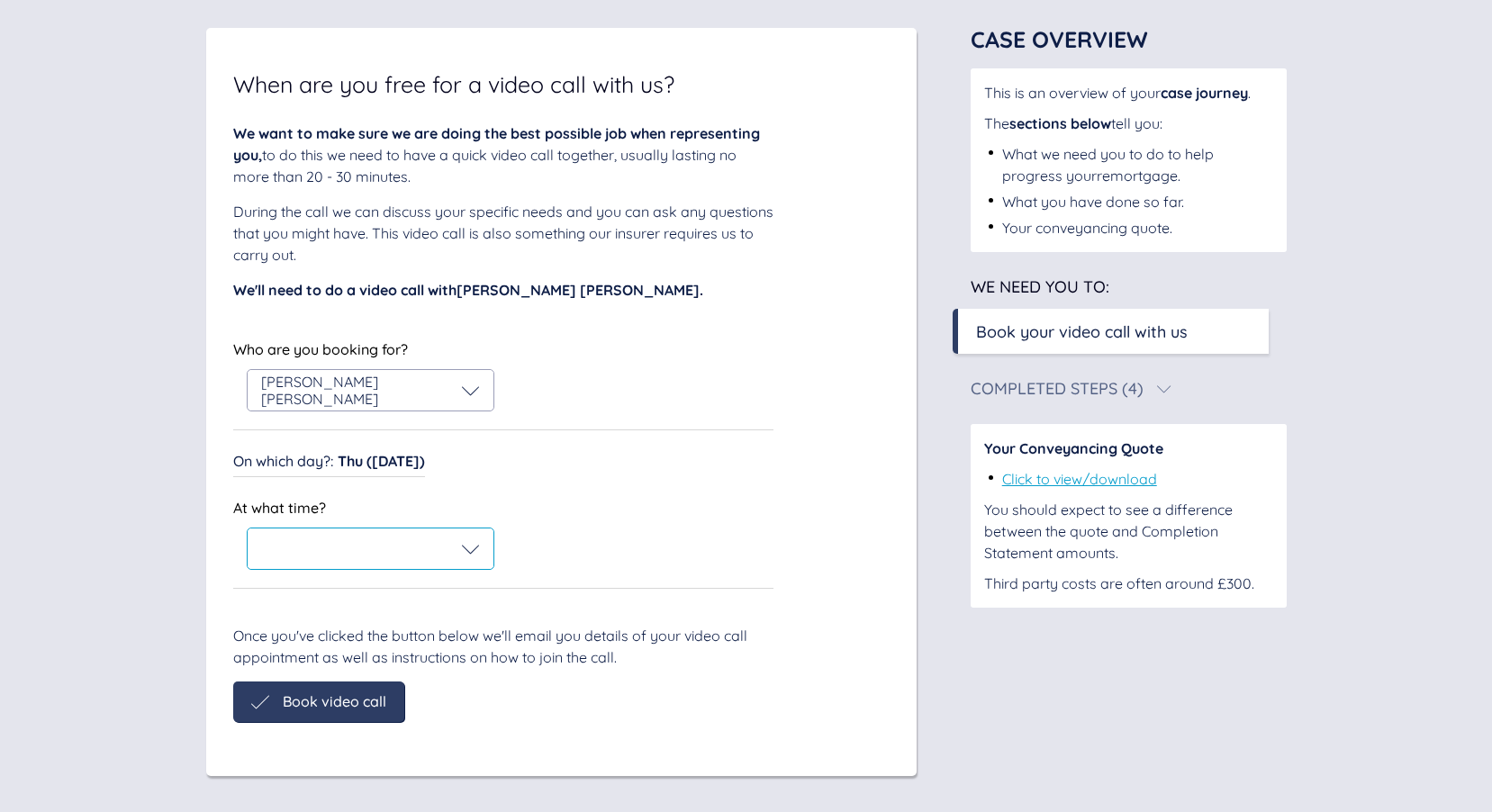
click at [410, 544] on div at bounding box center [370, 549] width 219 height 18
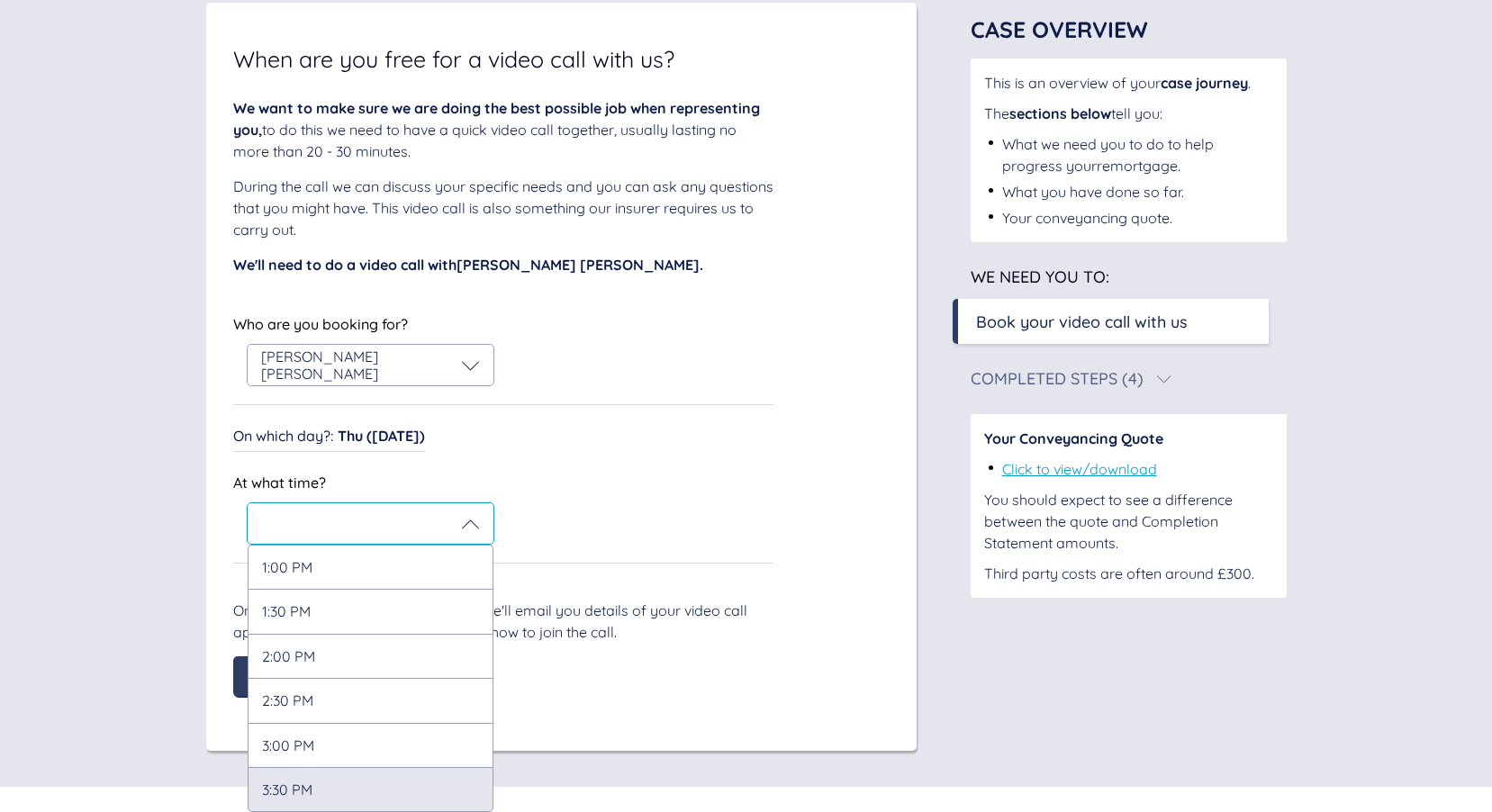
click at [398, 778] on div "3:30 PM" at bounding box center [370, 789] width 246 height 45
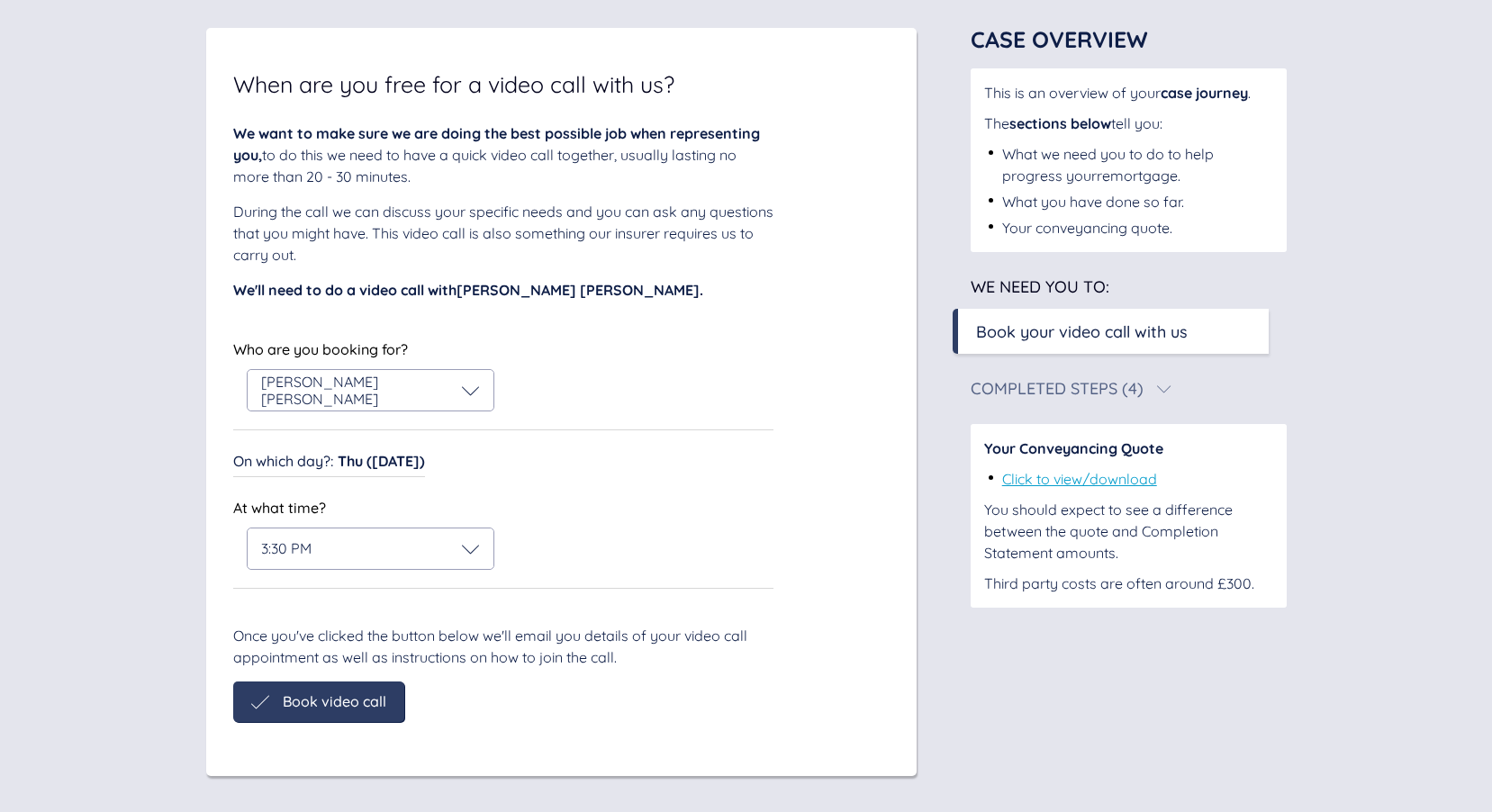
scroll to position [42, 0]
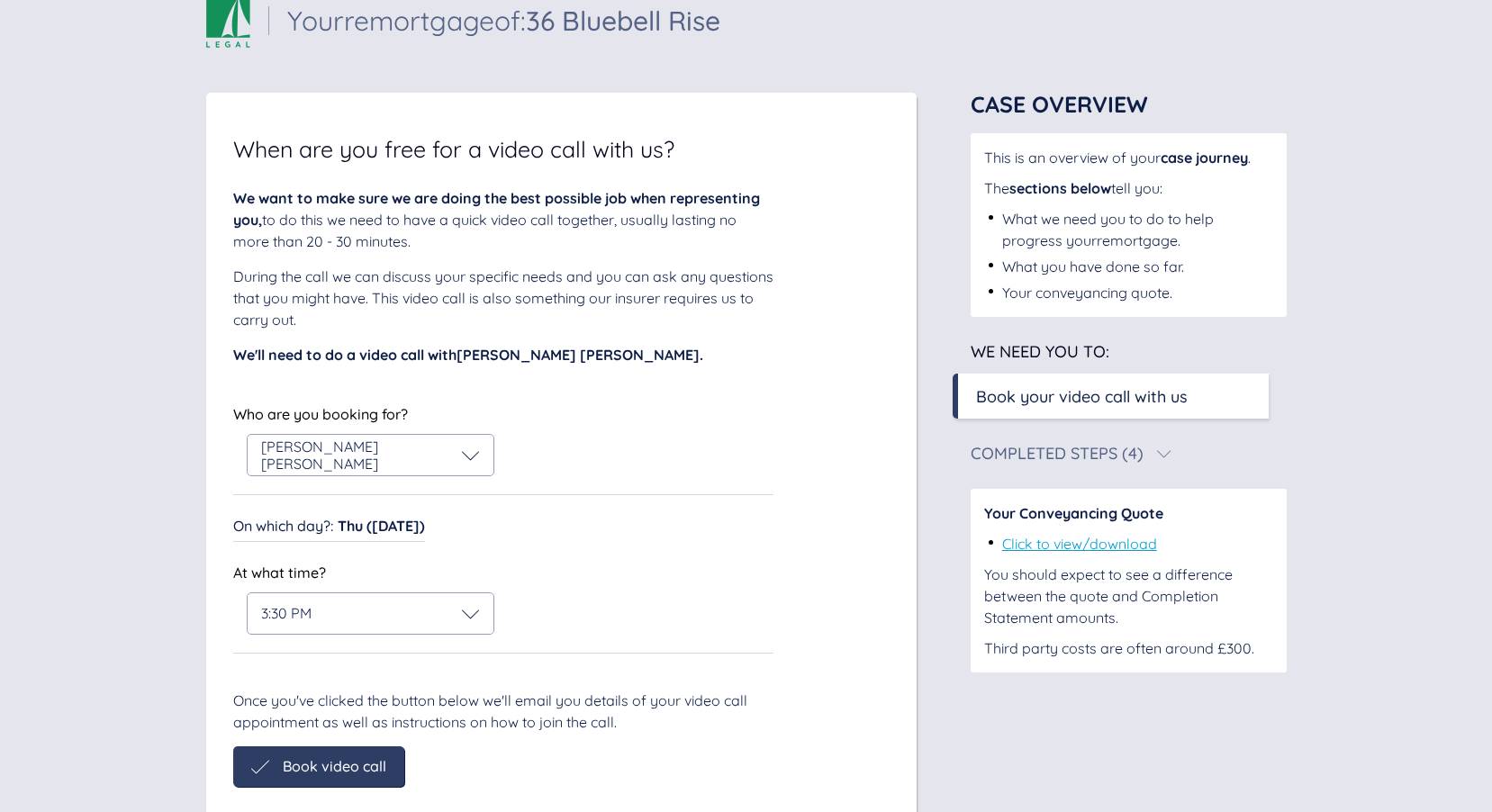
click at [582, 448] on div "Who are you booking for? [PERSON_NAME] [PERSON_NAME] Who are you booking for? […" at bounding box center [503, 526] width 540 height 252
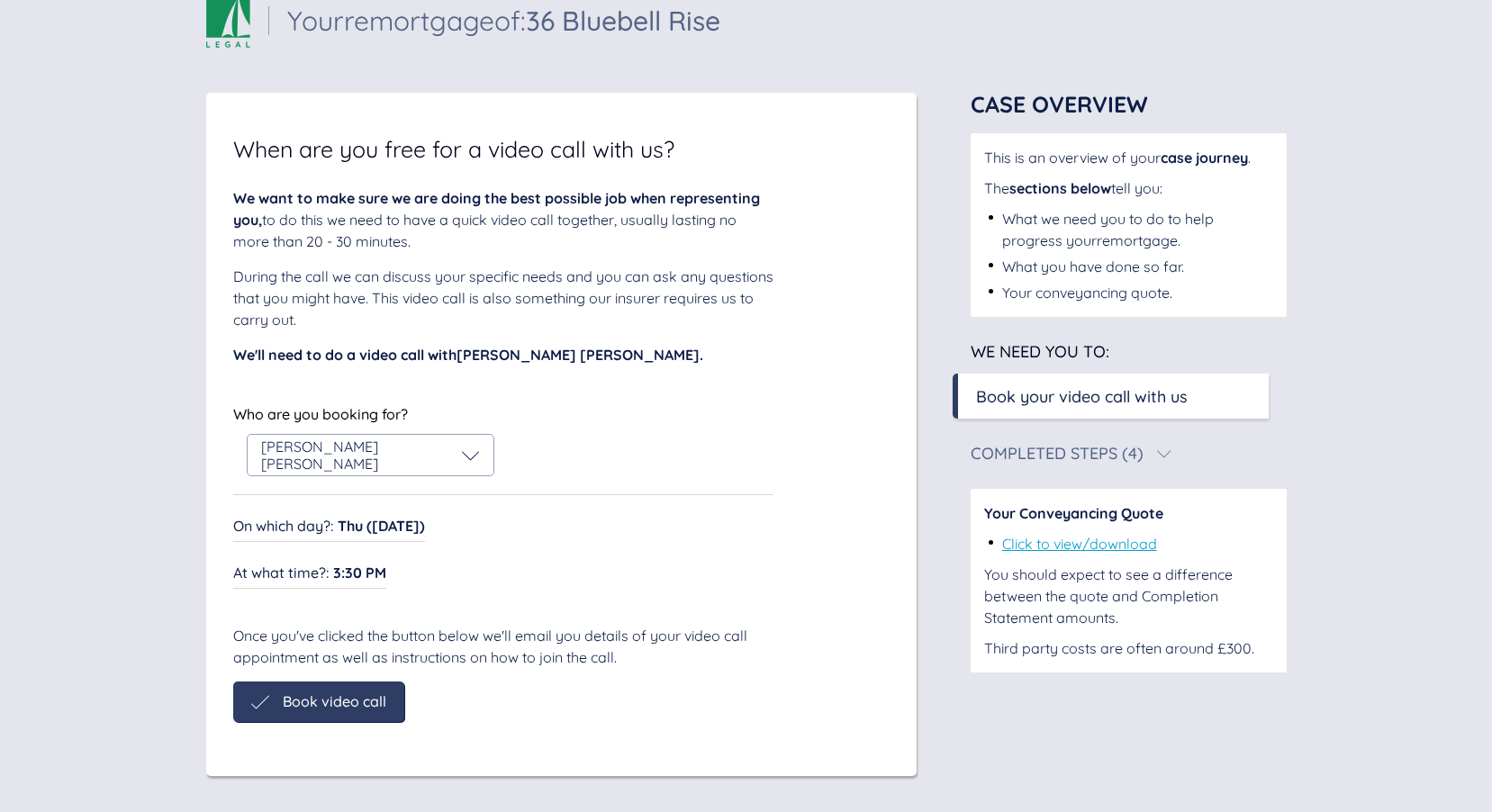
click at [373, 703] on span "Book video call" at bounding box center [335, 701] width 103 height 17
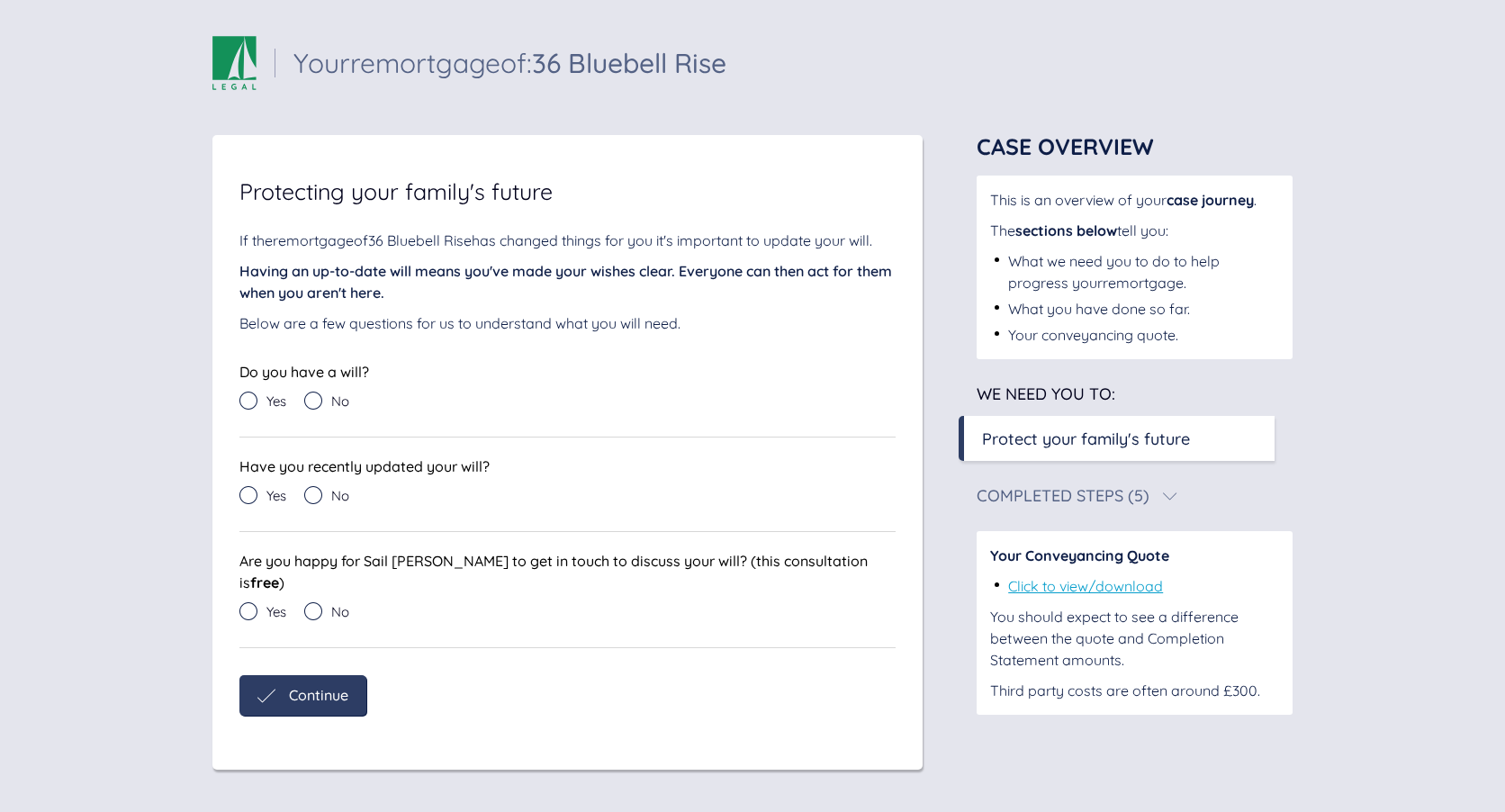
click at [251, 395] on icon at bounding box center [249, 401] width 18 height 18
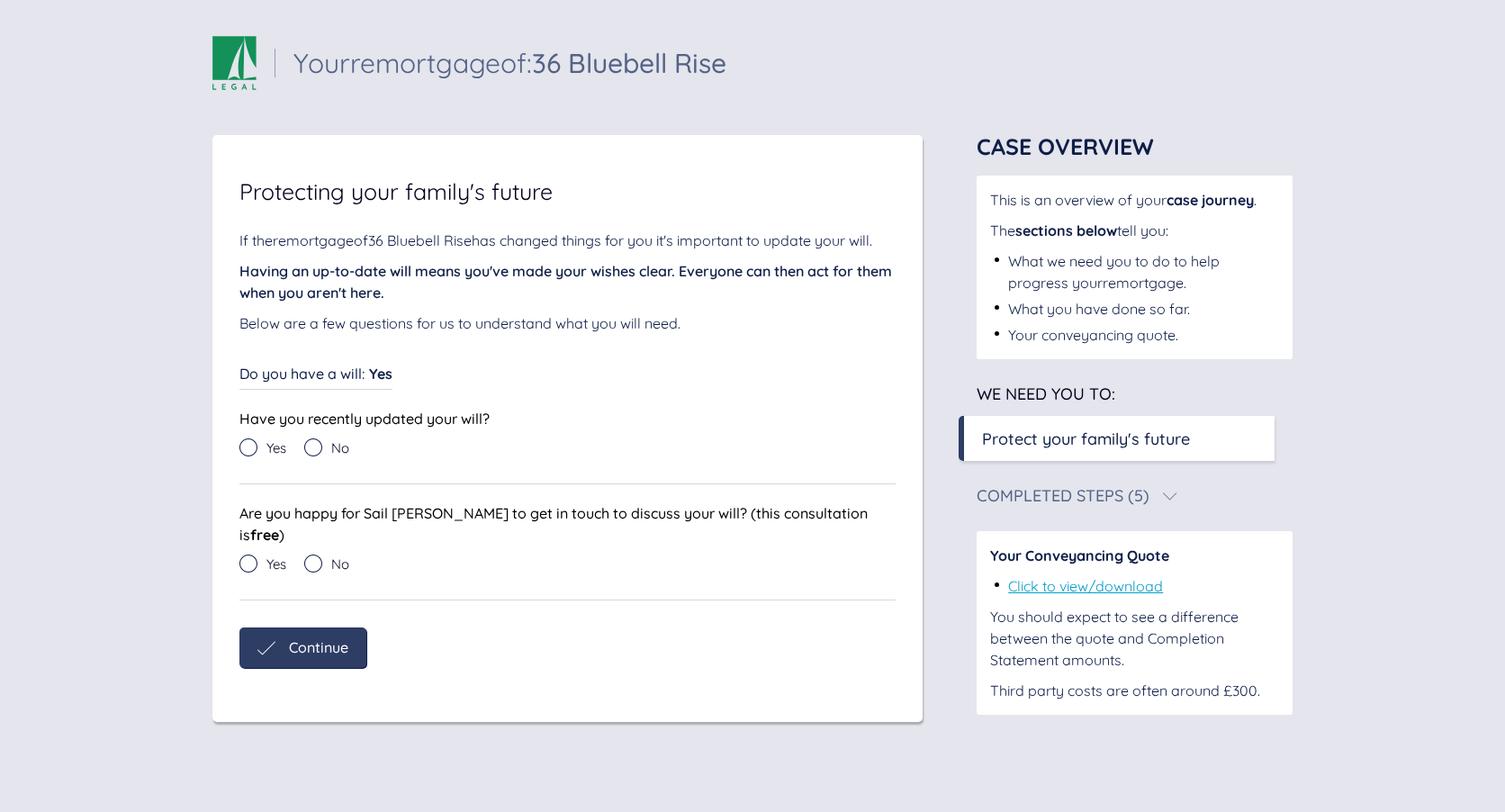
click at [251, 440] on icon at bounding box center [249, 447] width 18 height 18
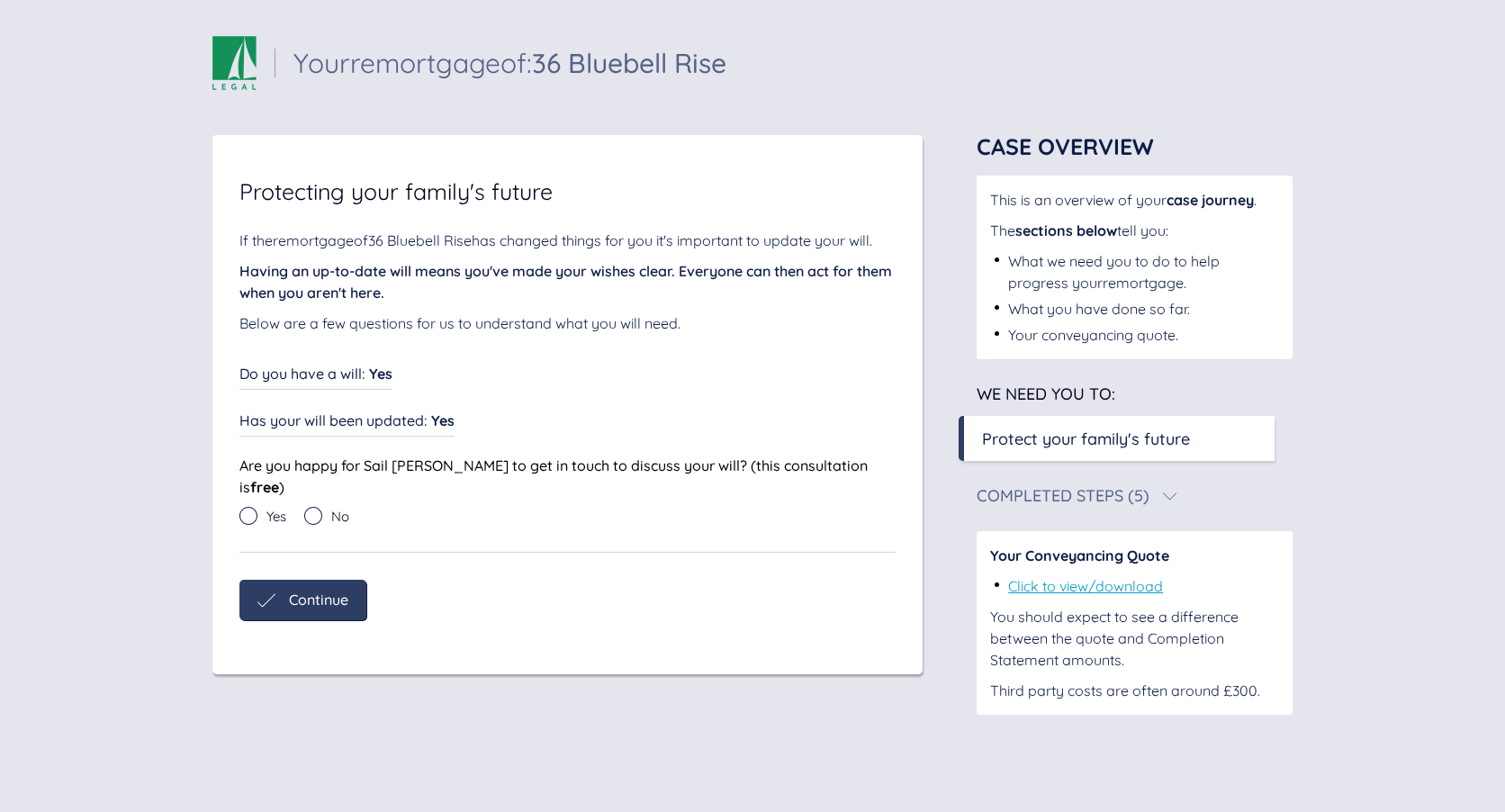
click at [330, 507] on div "No" at bounding box center [326, 516] width 45 height 18
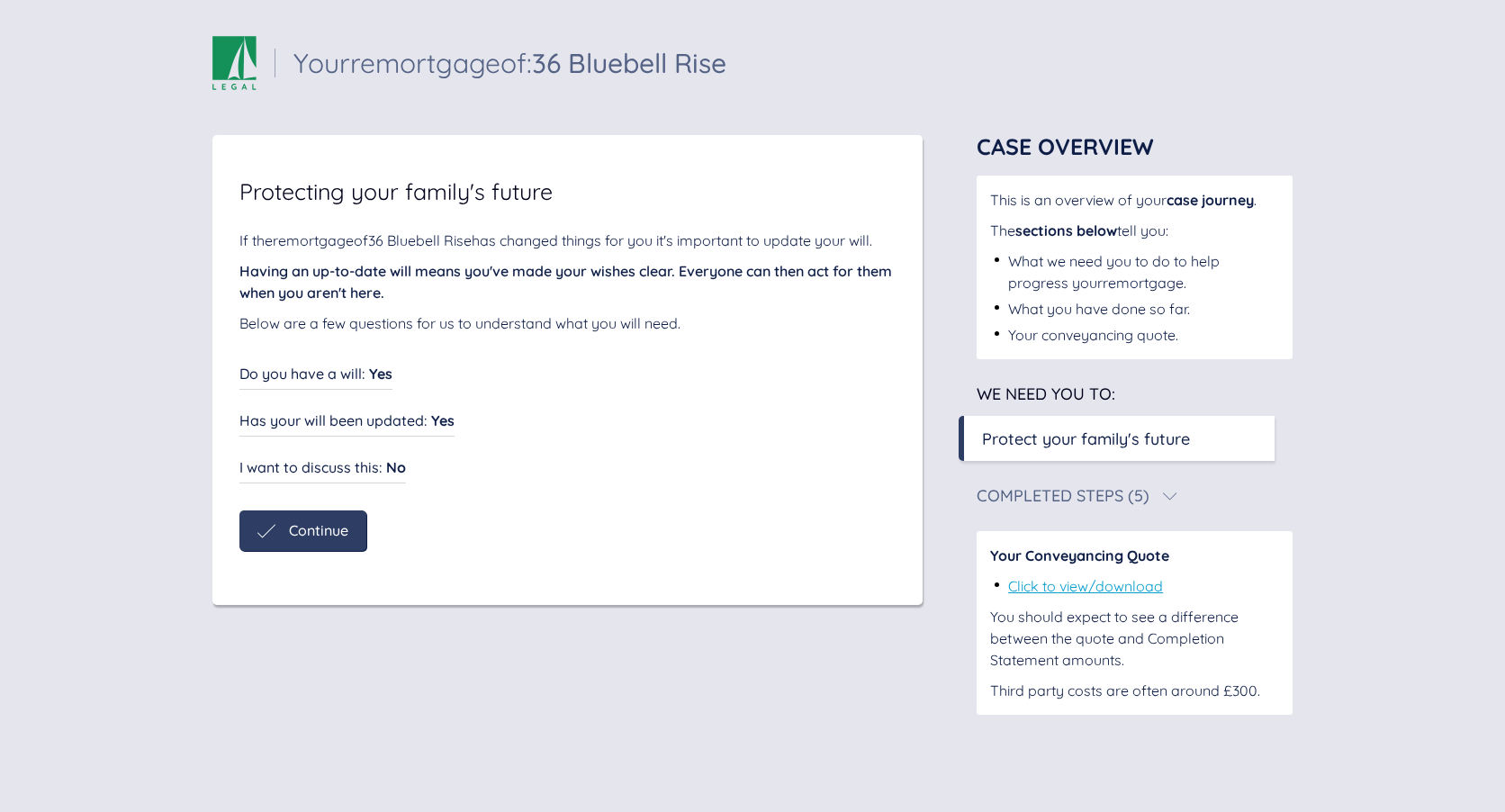
click at [322, 523] on span "Continue" at bounding box center [318, 530] width 59 height 17
